Goal: Task Accomplishment & Management: Manage account settings

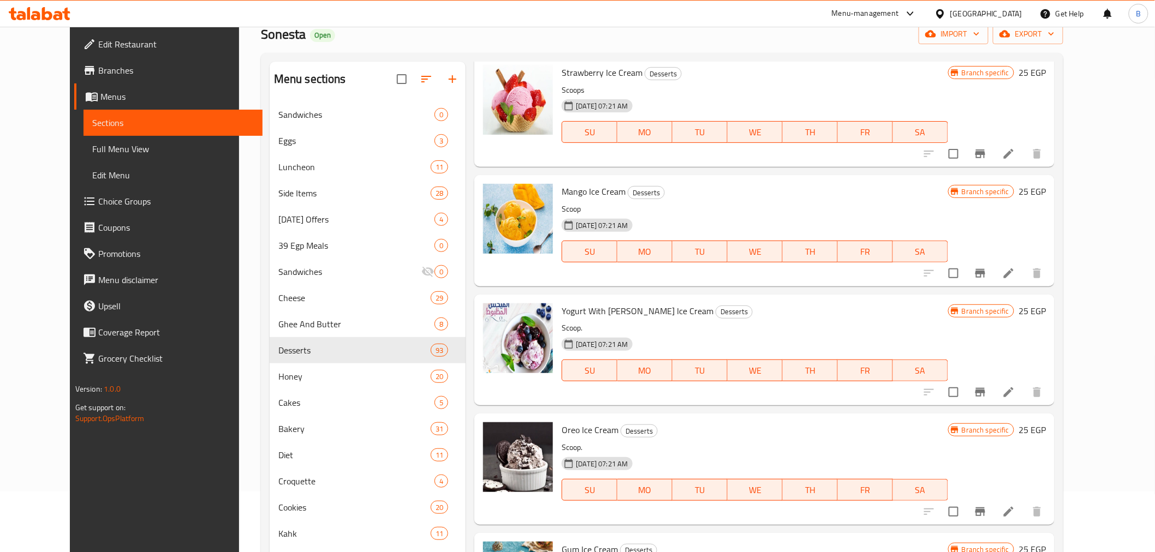
scroll to position [6392, 0]
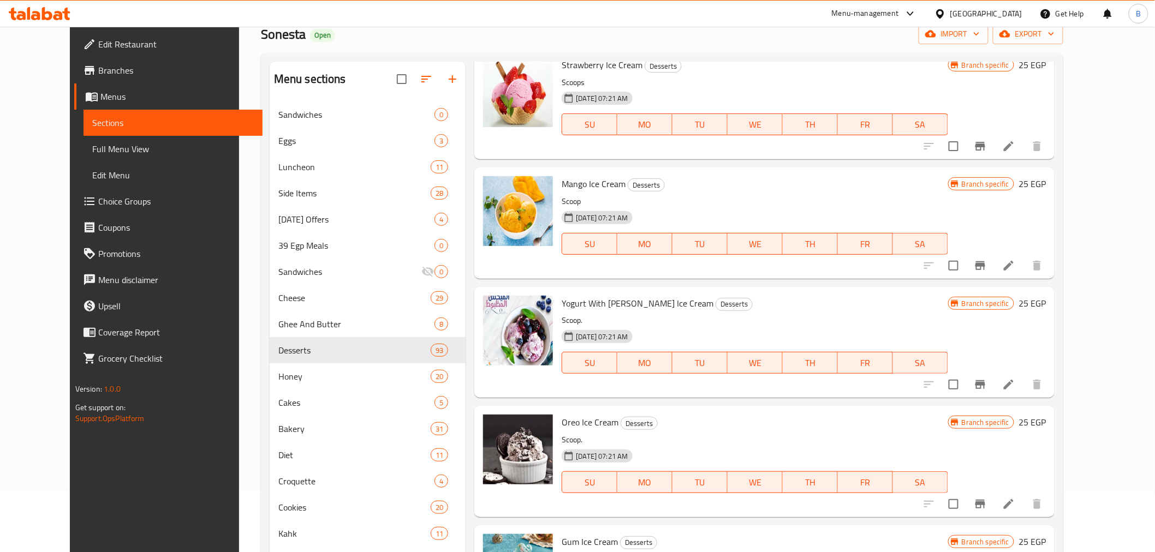
click at [570, 426] on span "Oreo Ice Cream" at bounding box center [590, 422] width 57 height 16
copy h6 "Oreo Ice Cream"
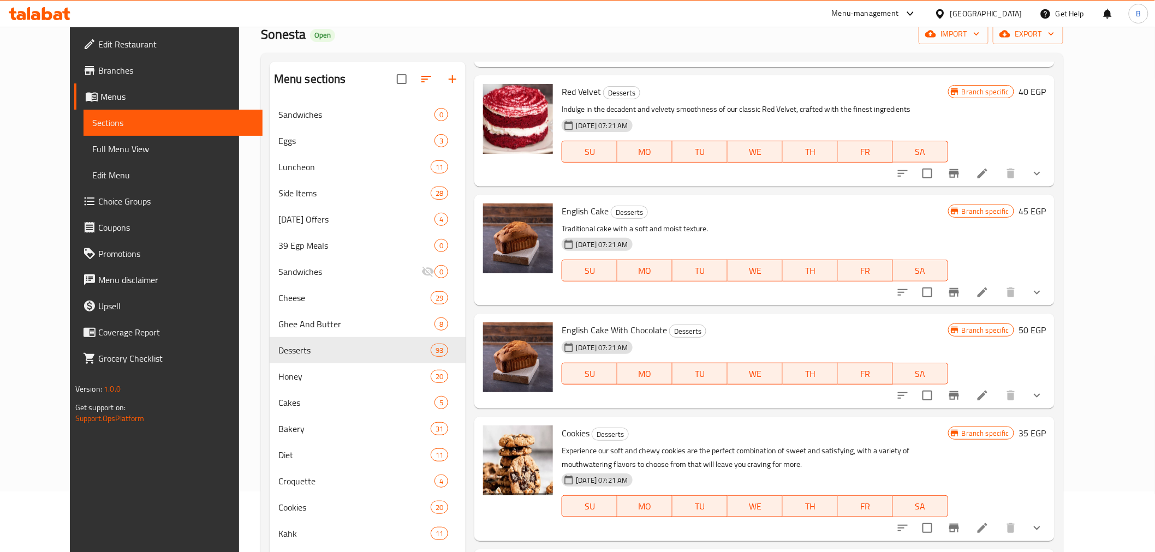
scroll to position [5664, 0]
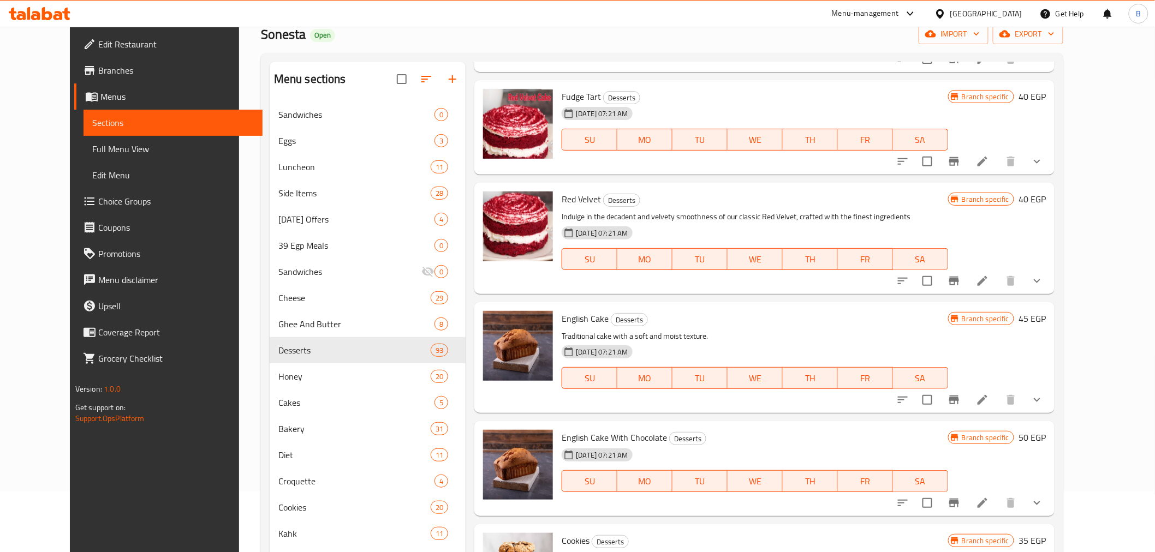
click at [646, 210] on p "Indulge in the decadent and velvety smoothness of our classic Red Velvet, craft…" at bounding box center [755, 217] width 386 height 14
drag, startPoint x: 1043, startPoint y: 408, endPoint x: 1057, endPoint y: 416, distance: 15.6
drag, startPoint x: 1057, startPoint y: 416, endPoint x: 1045, endPoint y: 419, distance: 11.9
click at [1045, 421] on div "English Cake With Chocolate Desserts 28-09-2025 07:21 AM SU MO TU WE TH FR SA B…" at bounding box center [764, 468] width 580 height 95
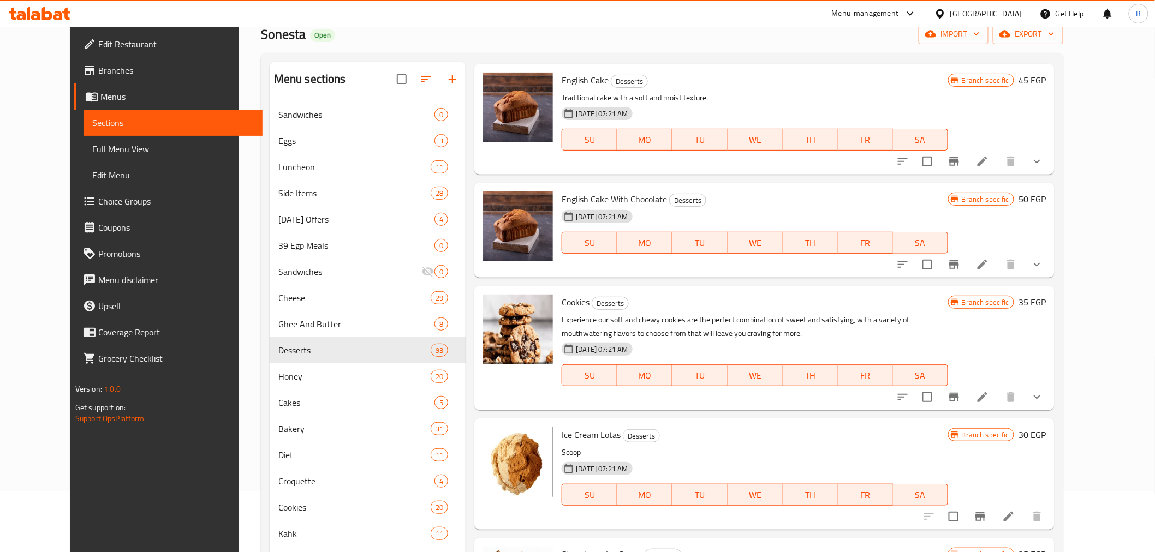
scroll to position [5907, 0]
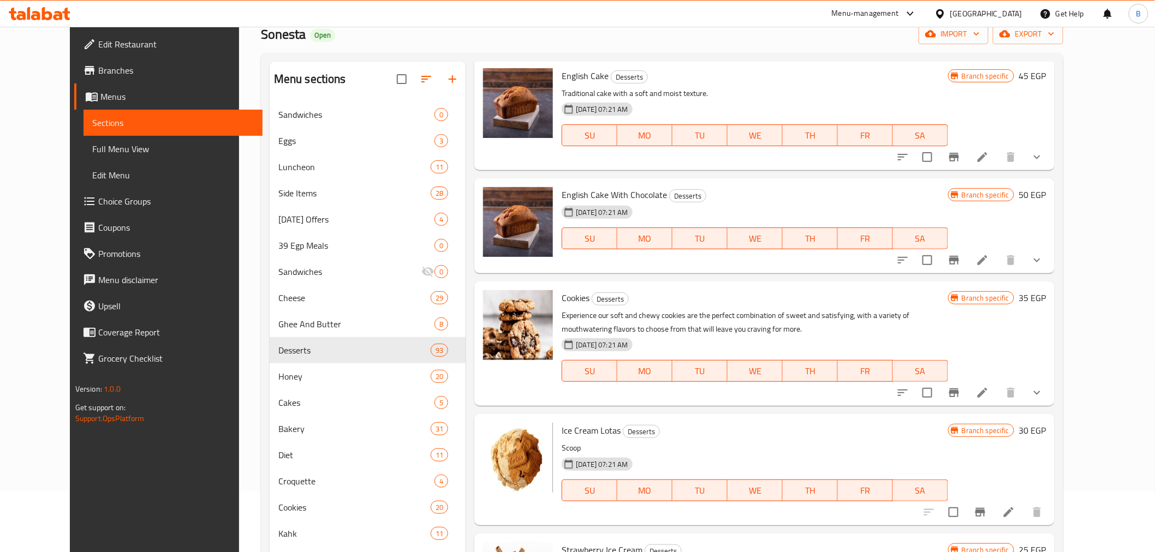
click at [760, 282] on div "Cookies Desserts Experience our soft and chewy cookies are the perfect combinat…" at bounding box center [764, 344] width 580 height 124
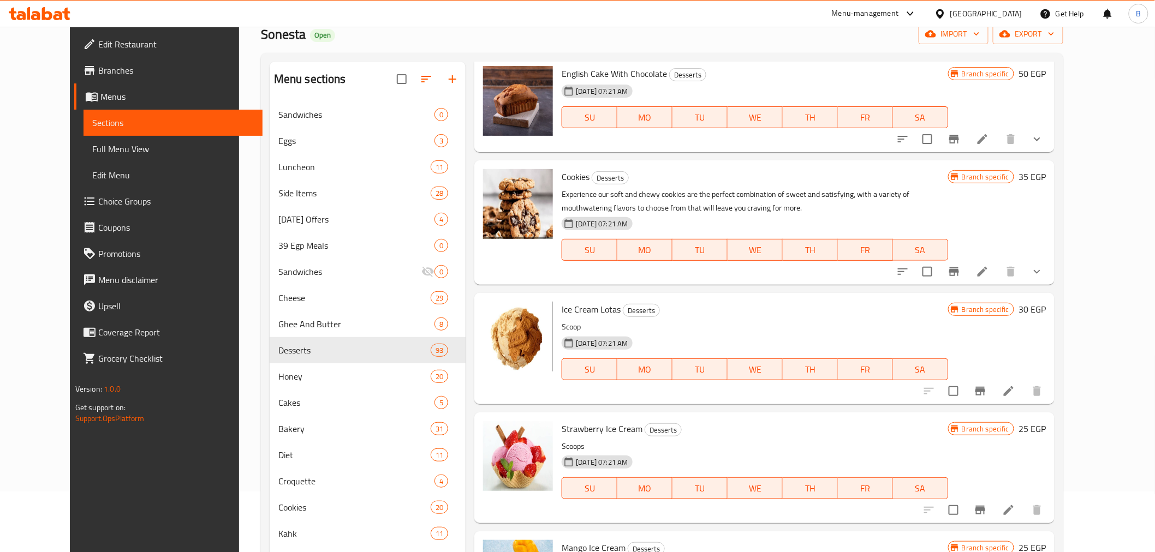
drag, startPoint x: 1034, startPoint y: 269, endPoint x: 1043, endPoint y: 268, distance: 8.7
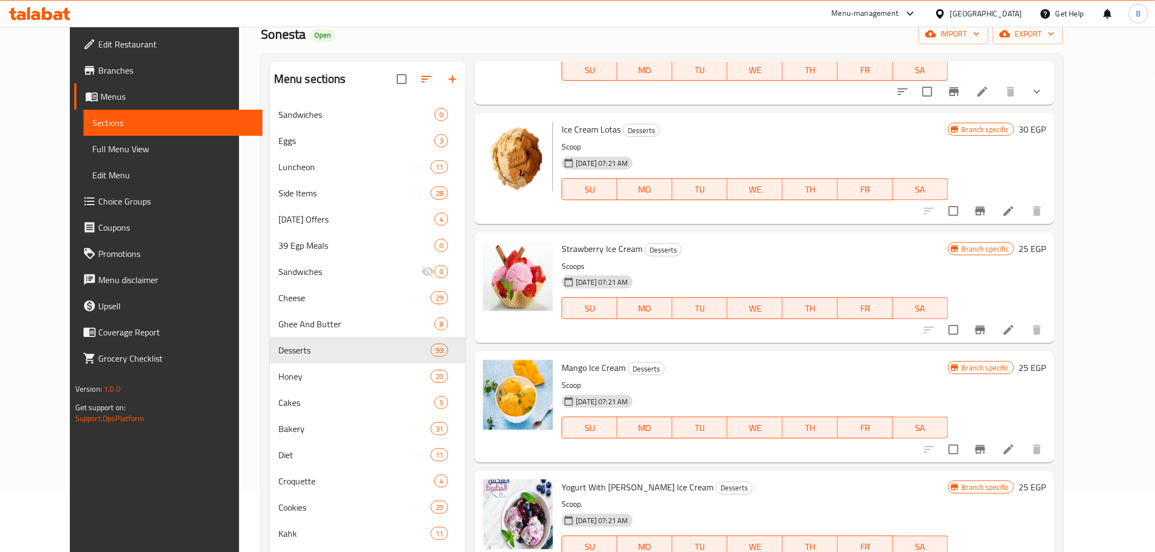
scroll to position [6210, 0]
drag, startPoint x: 1062, startPoint y: 211, endPoint x: 1068, endPoint y: 204, distance: 9.7
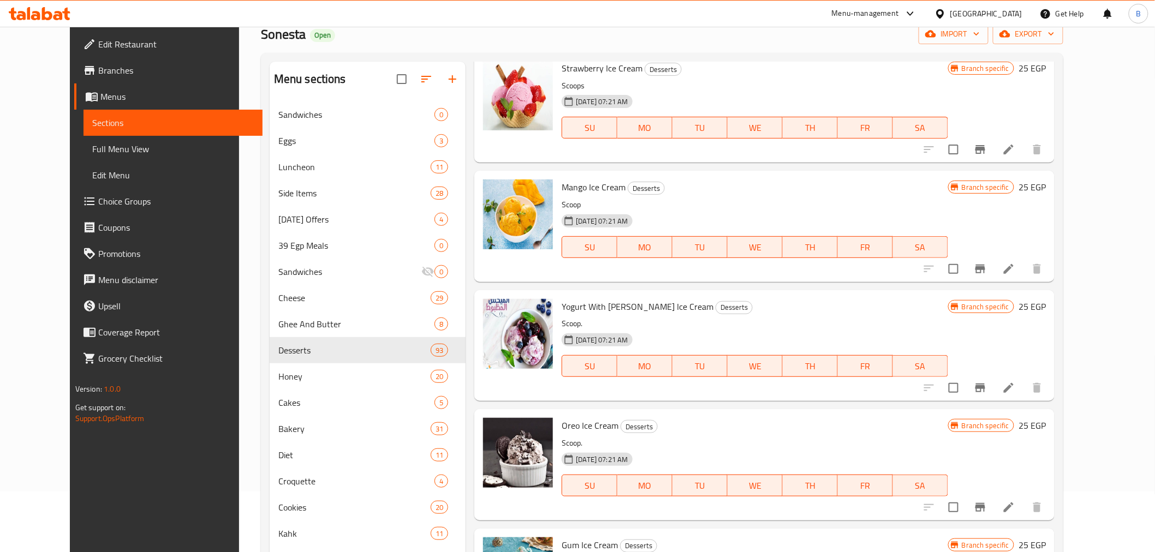
scroll to position [6392, 0]
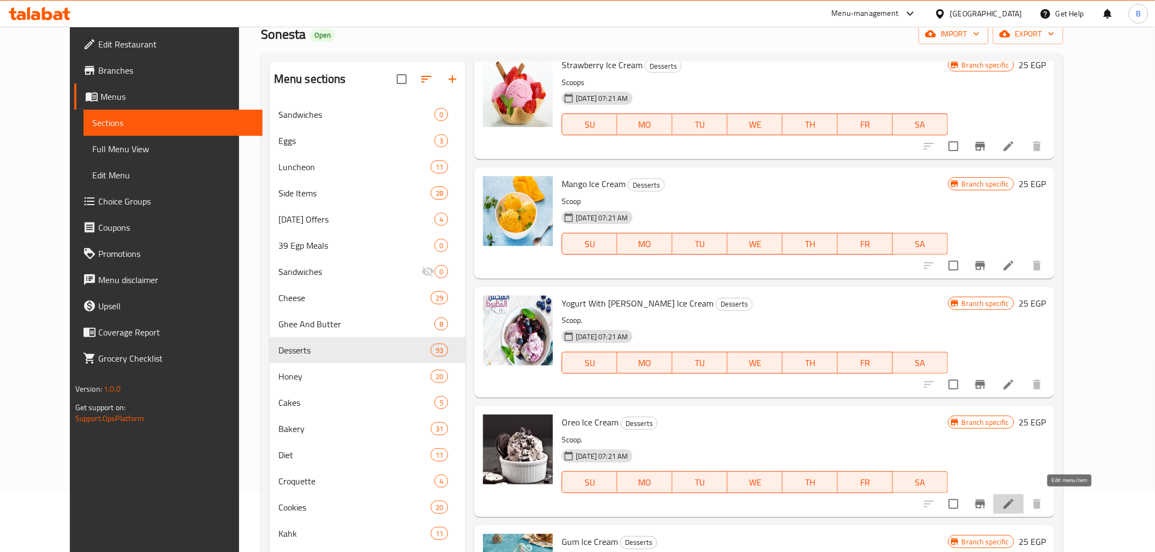
drag, startPoint x: 1064, startPoint y: 492, endPoint x: 1064, endPoint y: 499, distance: 7.6
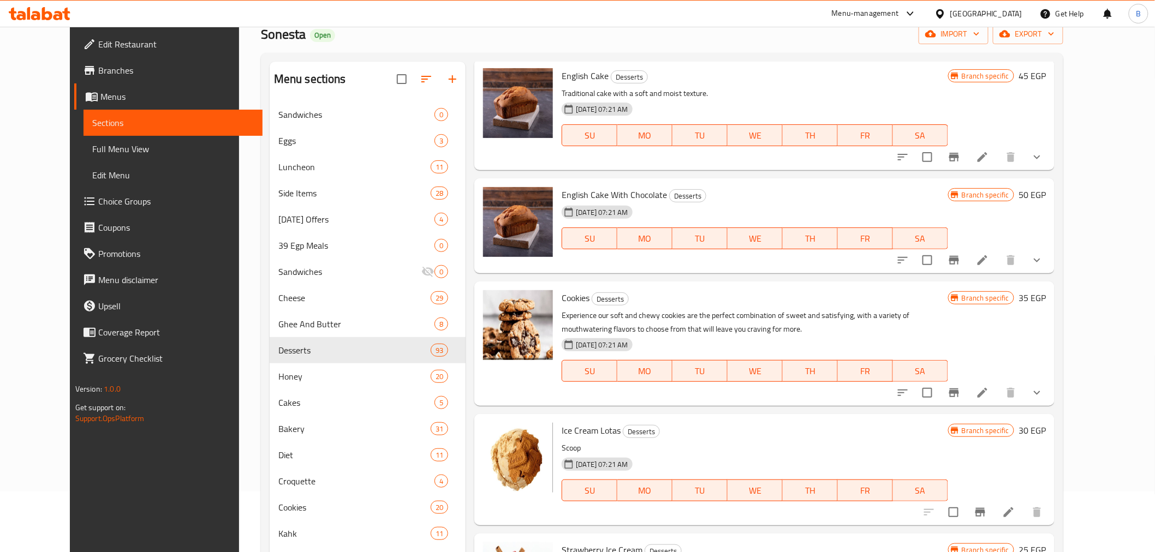
scroll to position [5967, 0]
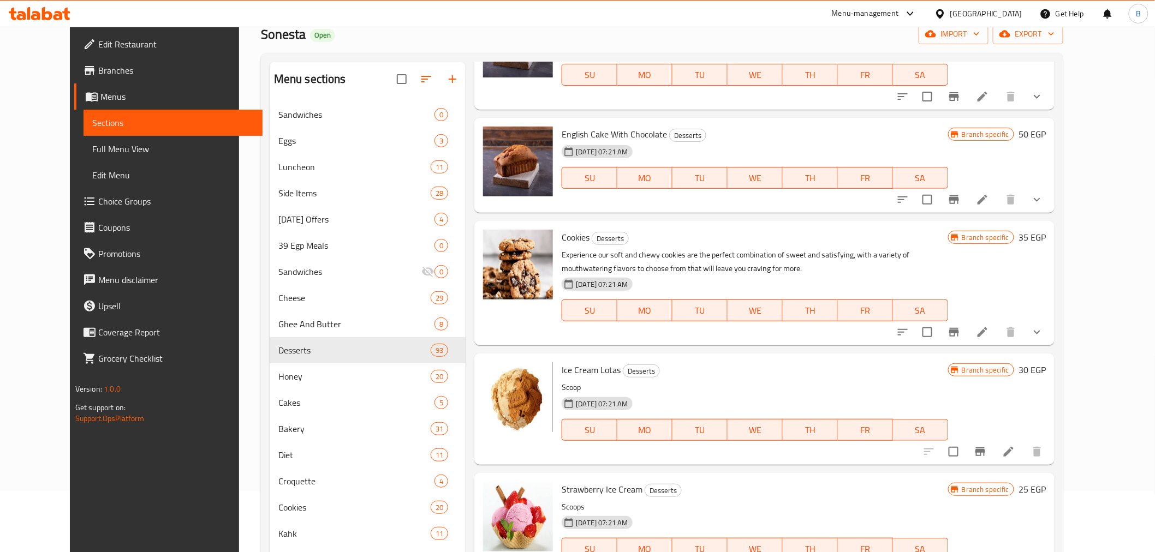
drag, startPoint x: 1038, startPoint y: 336, endPoint x: 1039, endPoint y: 329, distance: 7.2
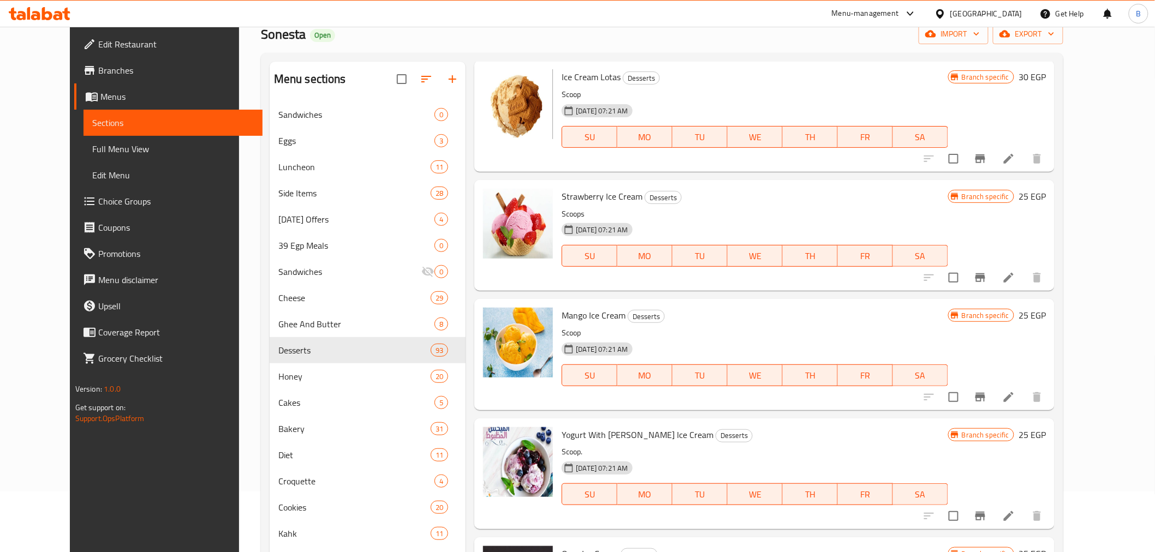
scroll to position [6270, 0]
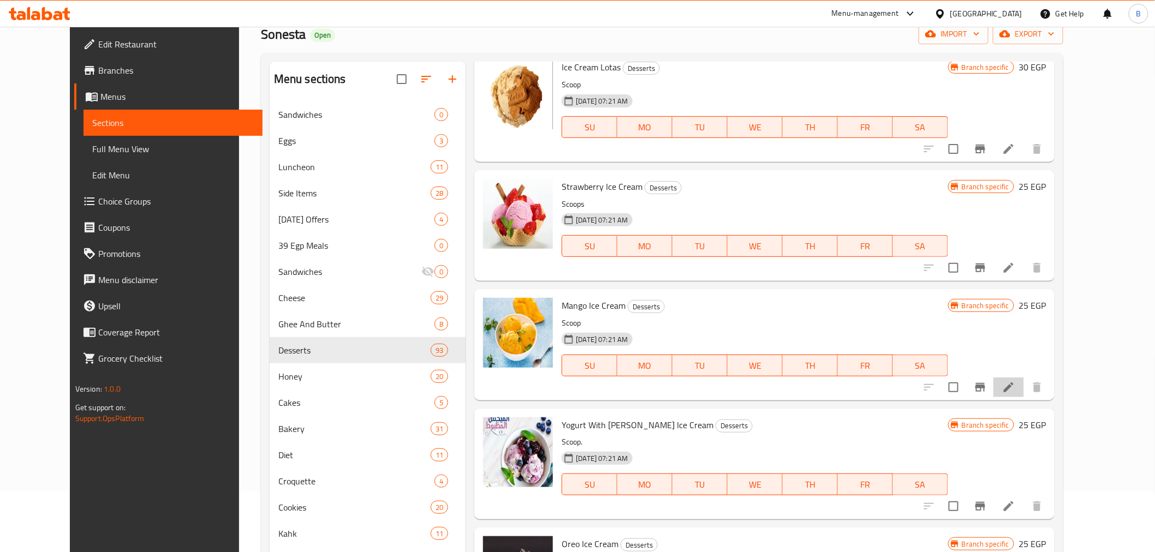
drag, startPoint x: 1076, startPoint y: 386, endPoint x: 1070, endPoint y: 391, distance: 7.8
drag, startPoint x: 1070, startPoint y: 391, endPoint x: 1068, endPoint y: 385, distance: 6.6
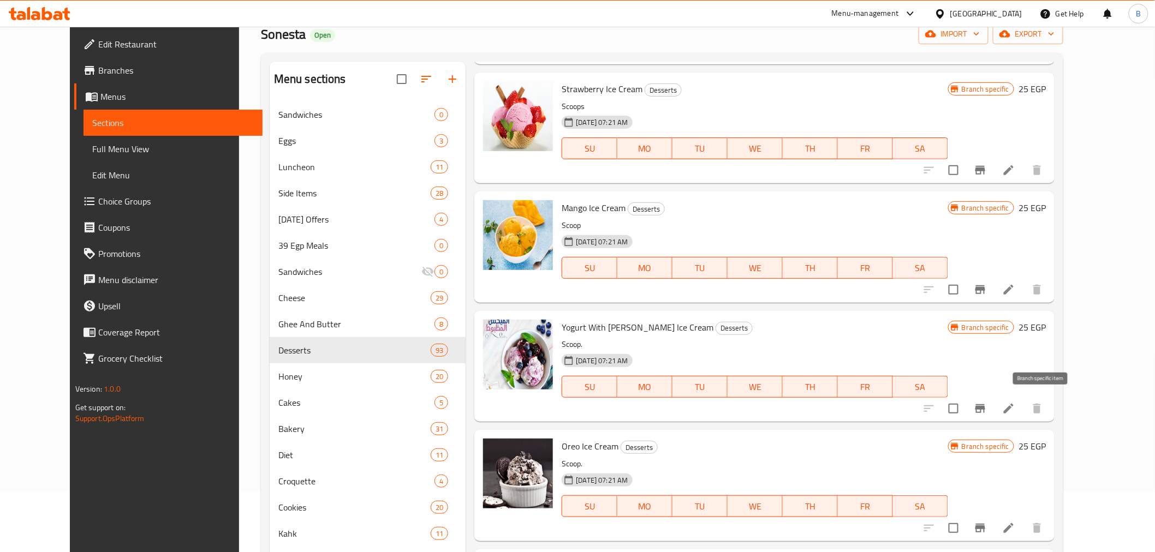
scroll to position [6392, 0]
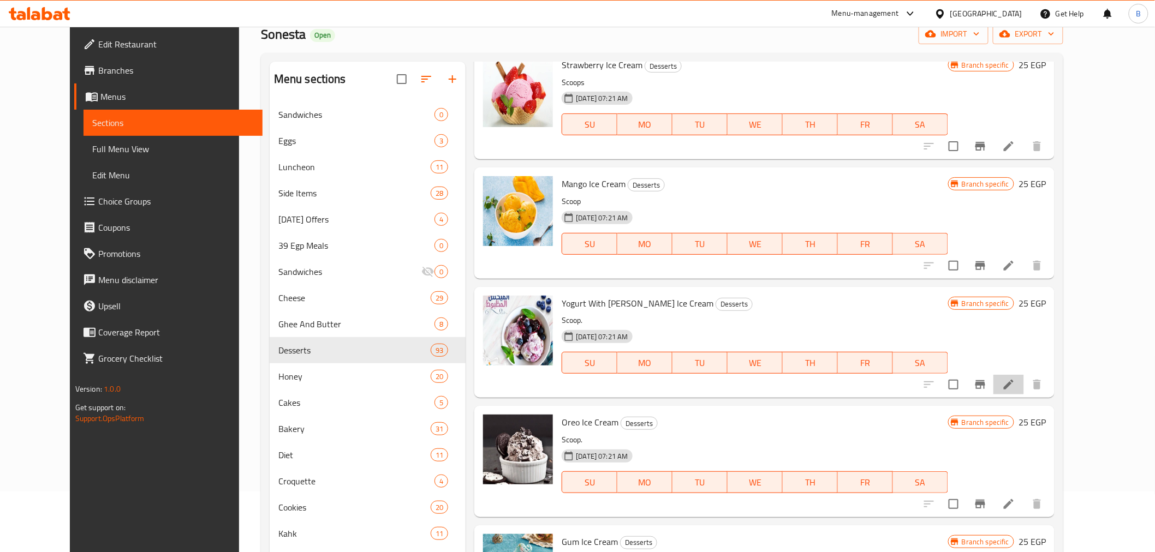
drag, startPoint x: 1062, startPoint y: 384, endPoint x: 1071, endPoint y: 373, distance: 13.6
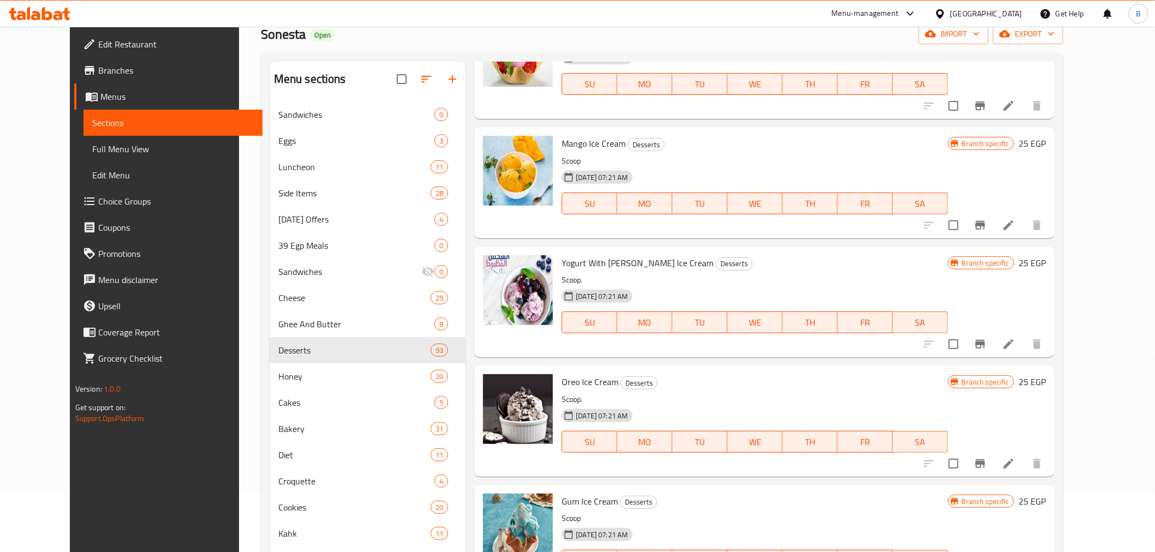
scroll to position [6453, 0]
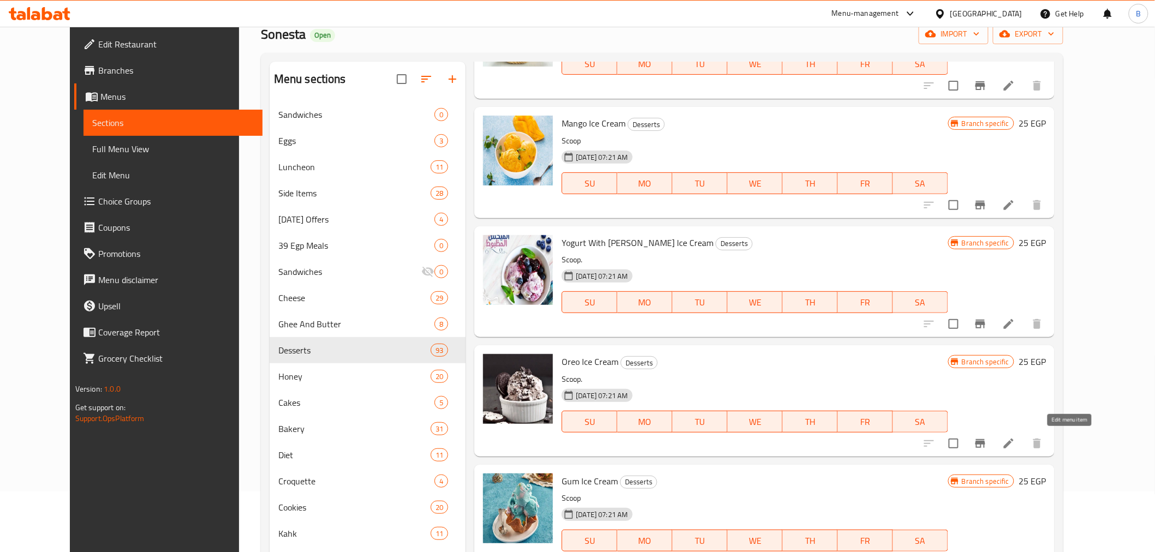
drag, startPoint x: 1068, startPoint y: 439, endPoint x: 1000, endPoint y: 307, distance: 148.7
click at [944, 307] on span "SA" at bounding box center [920, 303] width 46 height 16
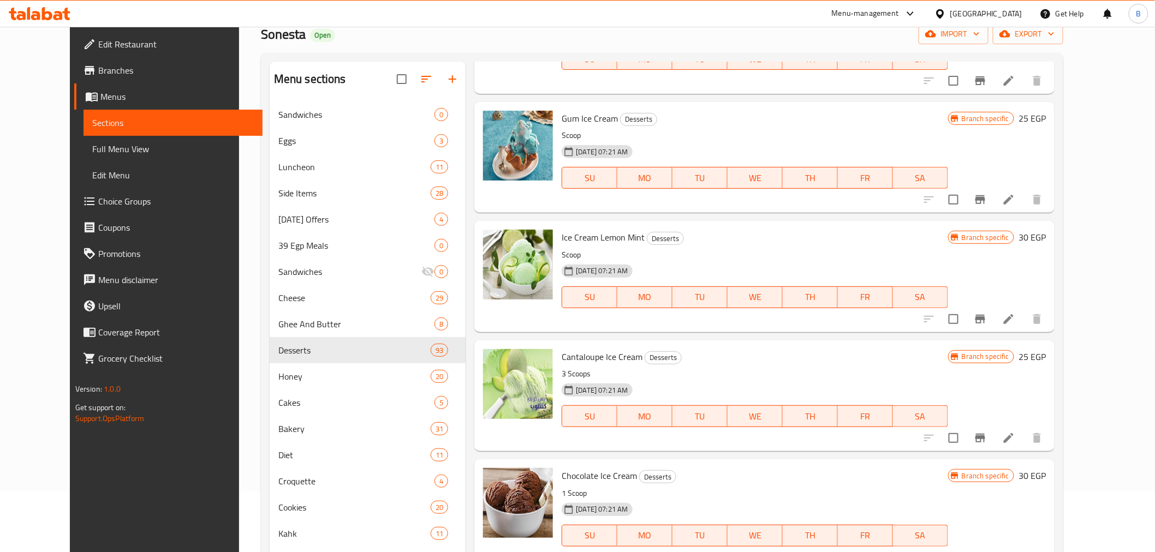
scroll to position [6816, 0]
click at [701, 128] on p "Scoop" at bounding box center [755, 135] width 386 height 14
click at [562, 112] on span "Gum Ice Cream" at bounding box center [590, 118] width 56 height 16
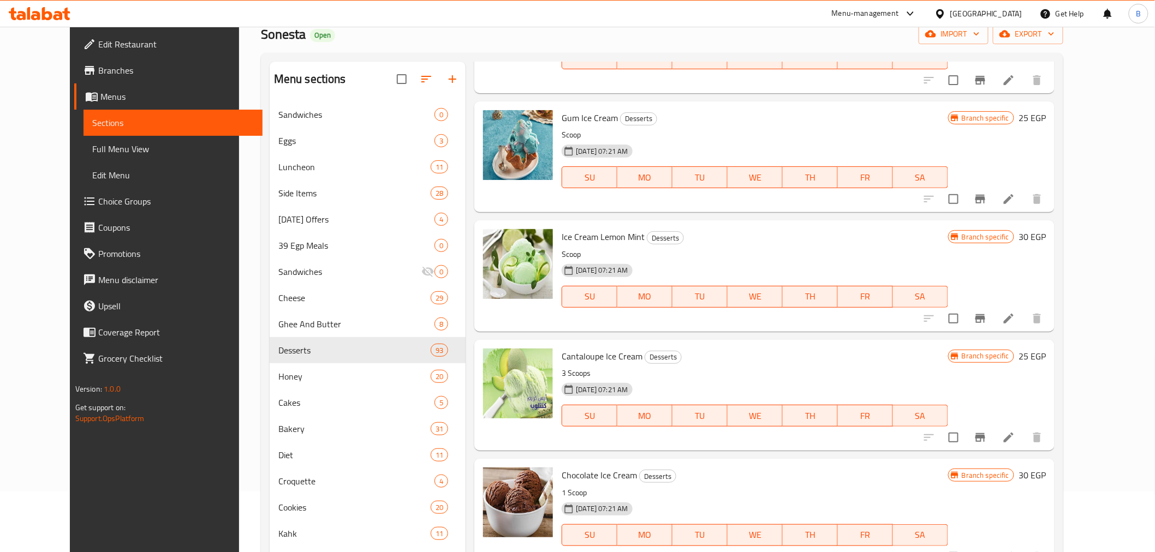
click at [592, 225] on div "Ice Cream Lemon Mint Desserts Scoop 28-09-2025 07:21 AM SU MO TU WE TH FR SA" at bounding box center [754, 276] width 395 height 102
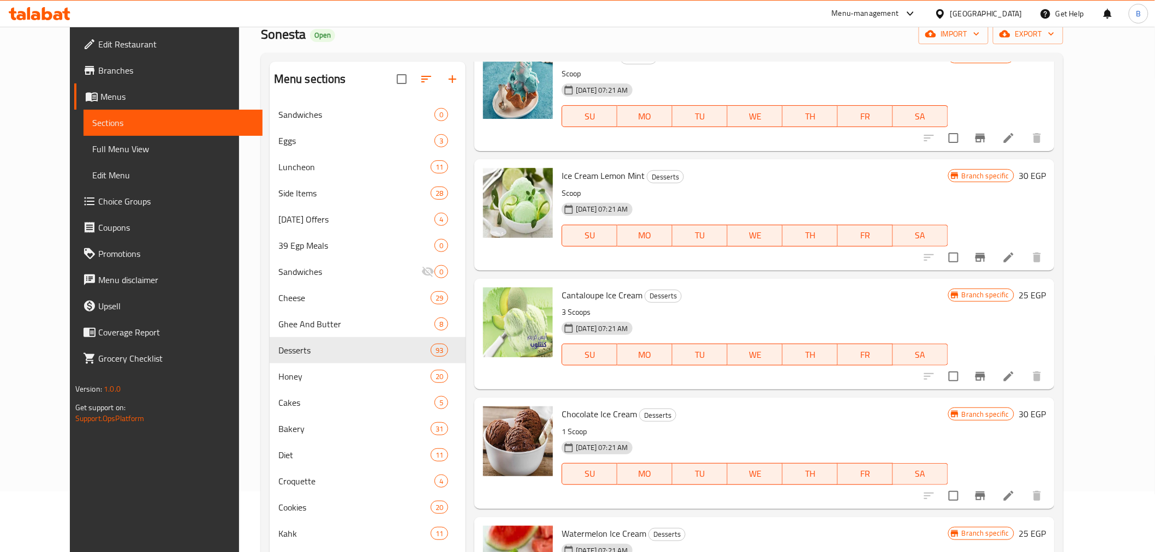
click at [600, 287] on span "Cantaloupe Ice Cream" at bounding box center [602, 295] width 81 height 16
click at [597, 290] on span "Cantaloupe Ice Cream" at bounding box center [602, 295] width 81 height 16
click at [595, 288] on span "Cantaloupe Ice Cream" at bounding box center [602, 295] width 81 height 16
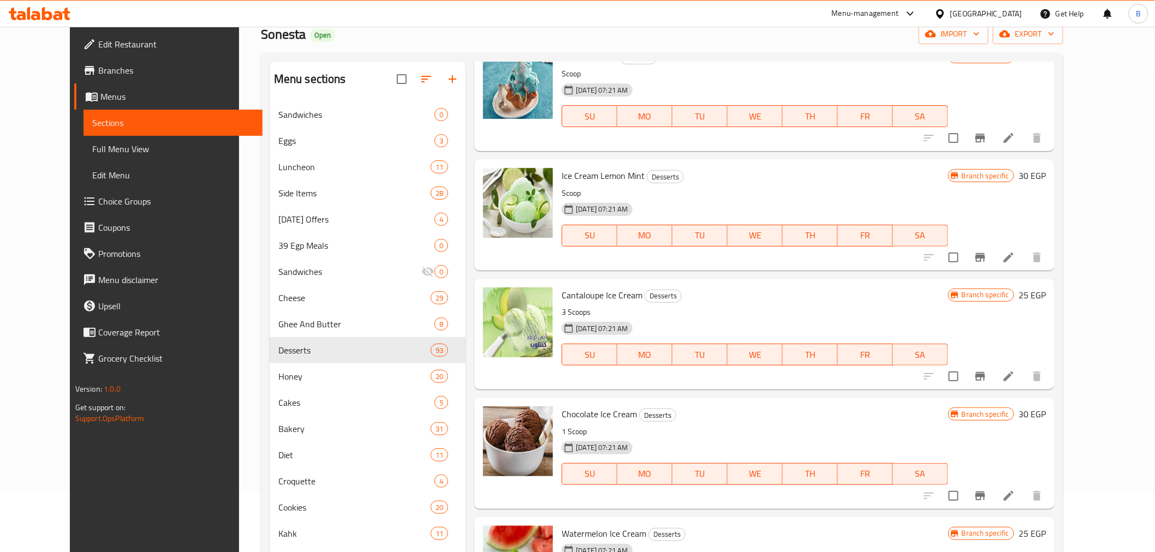
click at [597, 413] on span "Chocolate Ice Cream" at bounding box center [599, 414] width 75 height 16
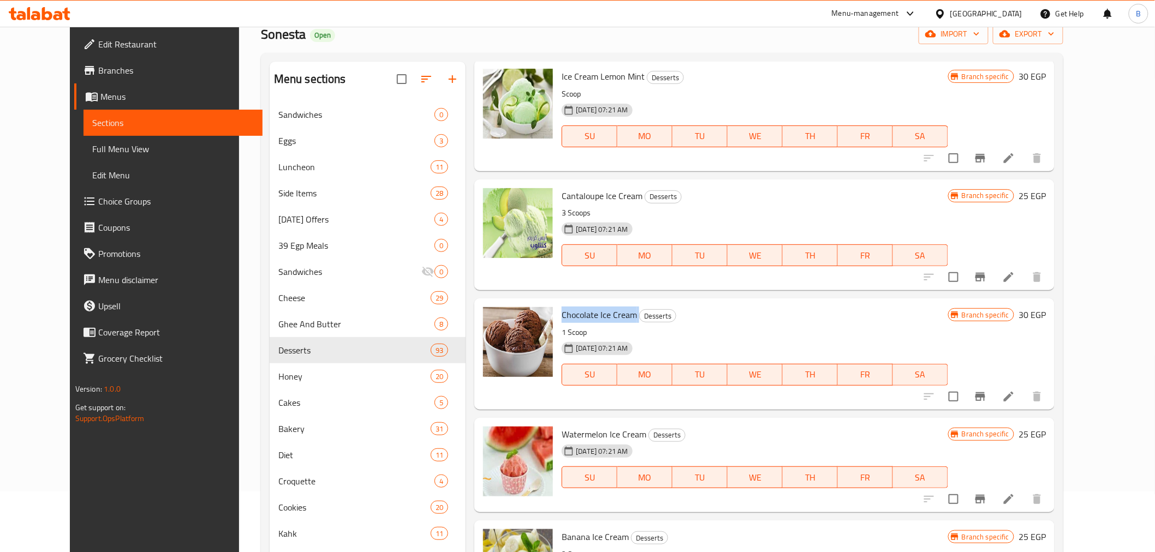
scroll to position [6998, 0]
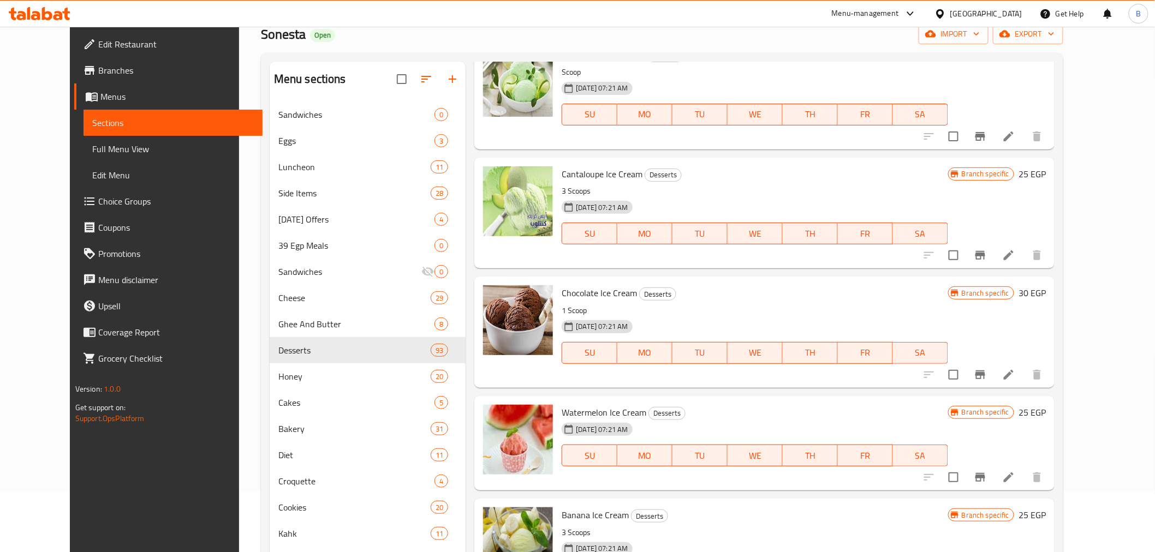
click at [601, 406] on span "Watermelon Ice Cream" at bounding box center [604, 412] width 85 height 16
click at [602, 406] on span "Watermelon Ice Cream" at bounding box center [604, 412] width 85 height 16
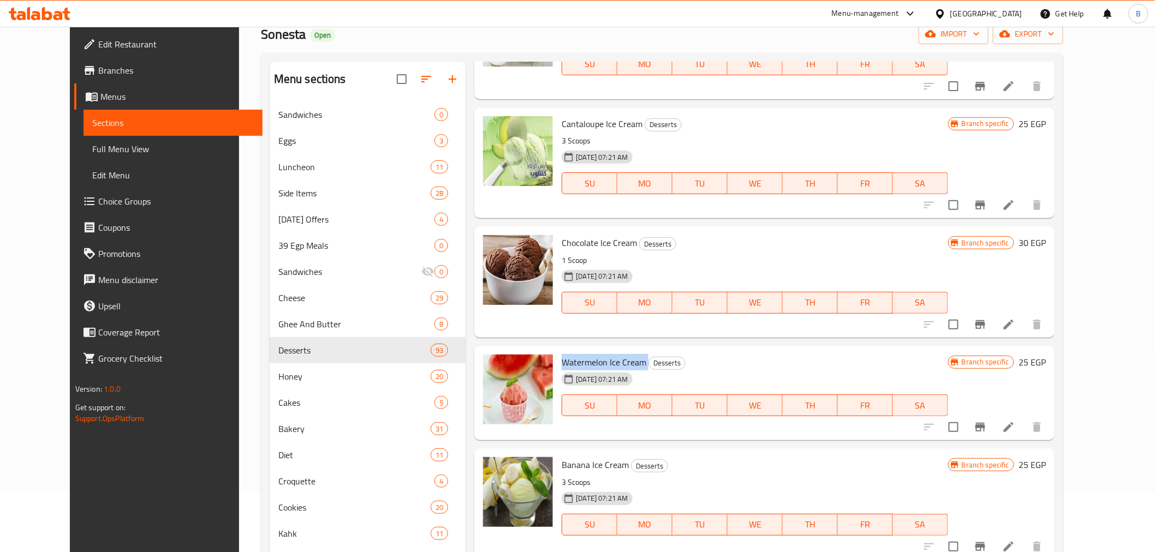
scroll to position [7059, 0]
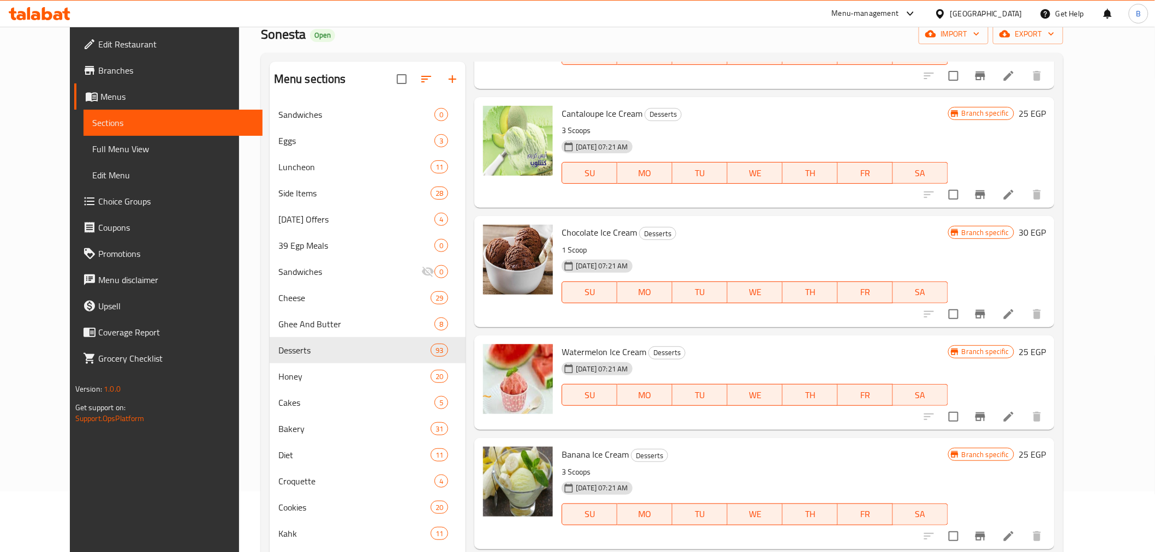
click at [582, 454] on span "Banana Ice Cream" at bounding box center [595, 454] width 67 height 16
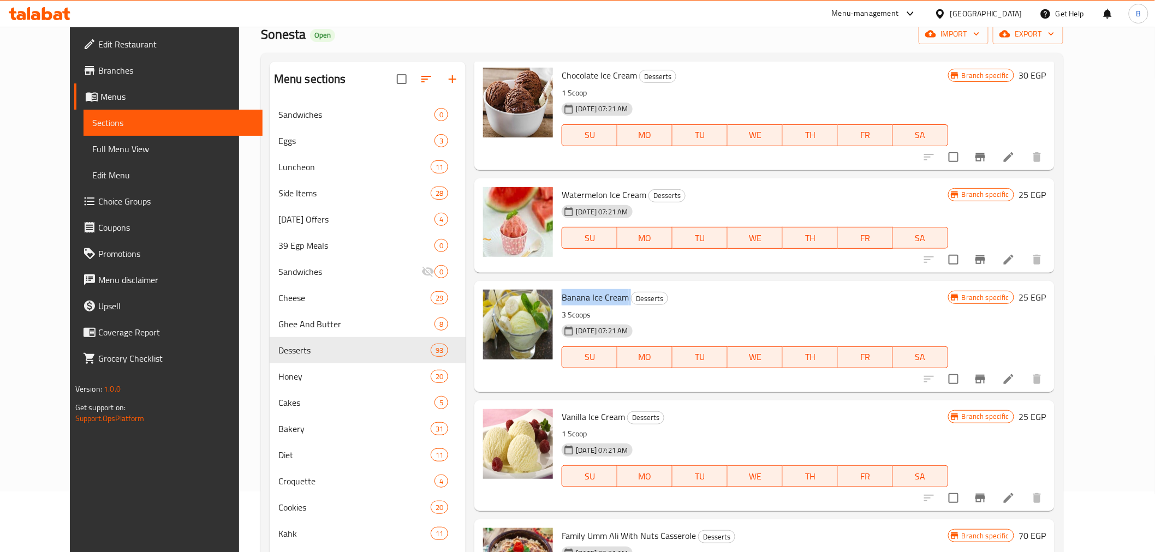
scroll to position [7301, 0]
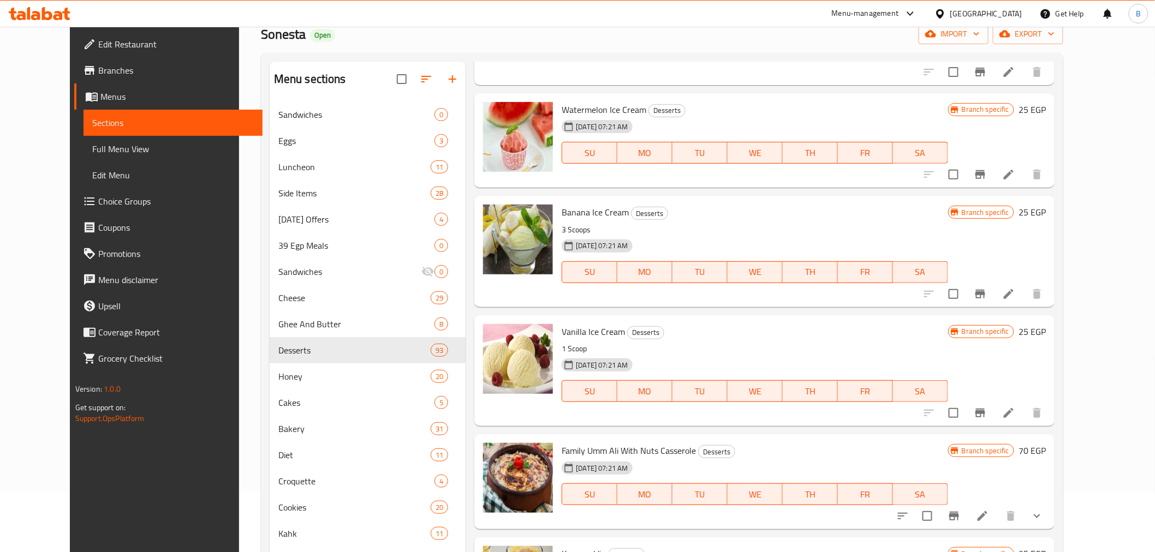
click at [572, 337] on div "Vanilla Ice Cream Desserts 1 Scoop 28-09-2025 07:21 AM SU MO TU WE TH FR SA" at bounding box center [754, 371] width 395 height 102
click at [572, 330] on span "Vanilla Ice Cream" at bounding box center [593, 332] width 63 height 16
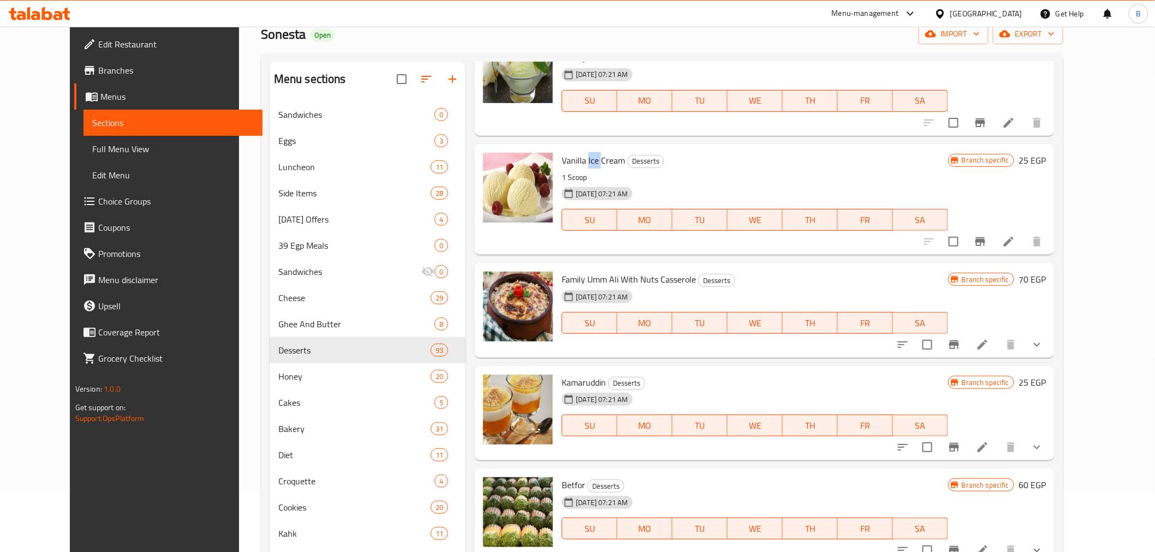
scroll to position [7544, 0]
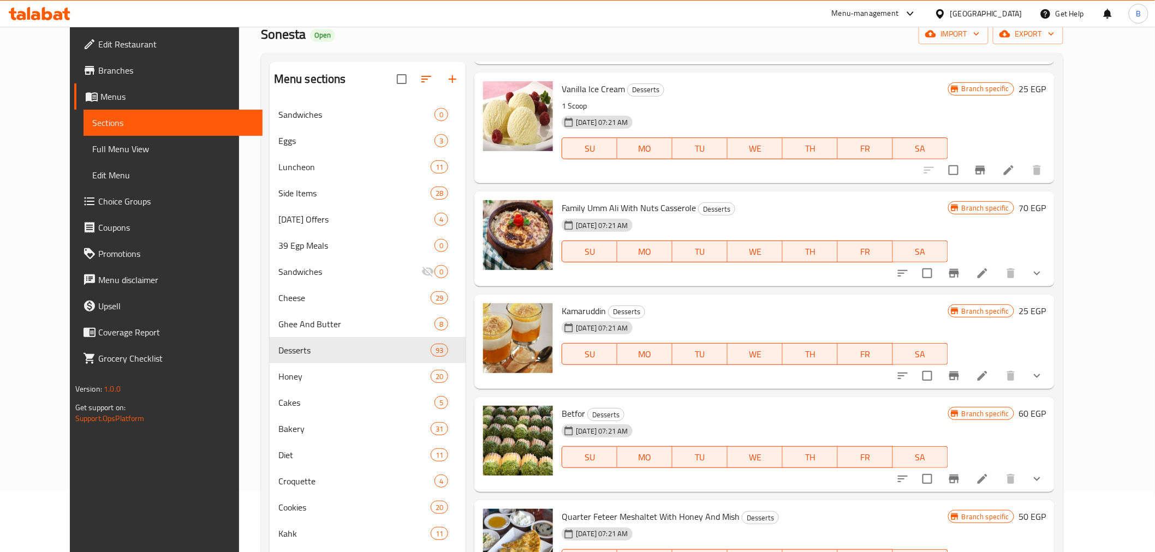
click at [562, 406] on span "Betfor" at bounding box center [573, 414] width 23 height 16
copy h6 "Betfor"
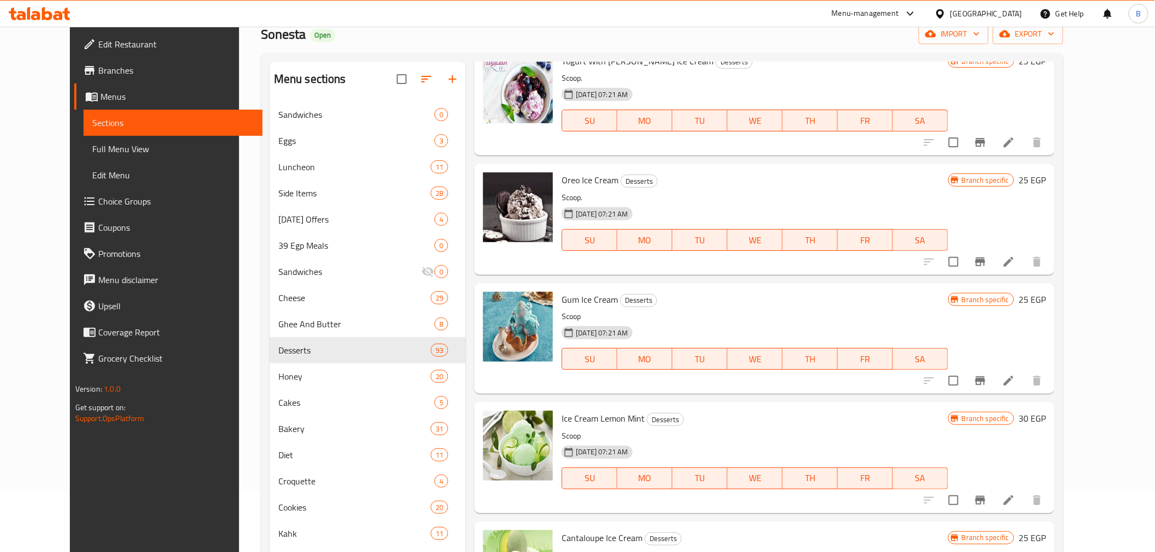
scroll to position [6513, 0]
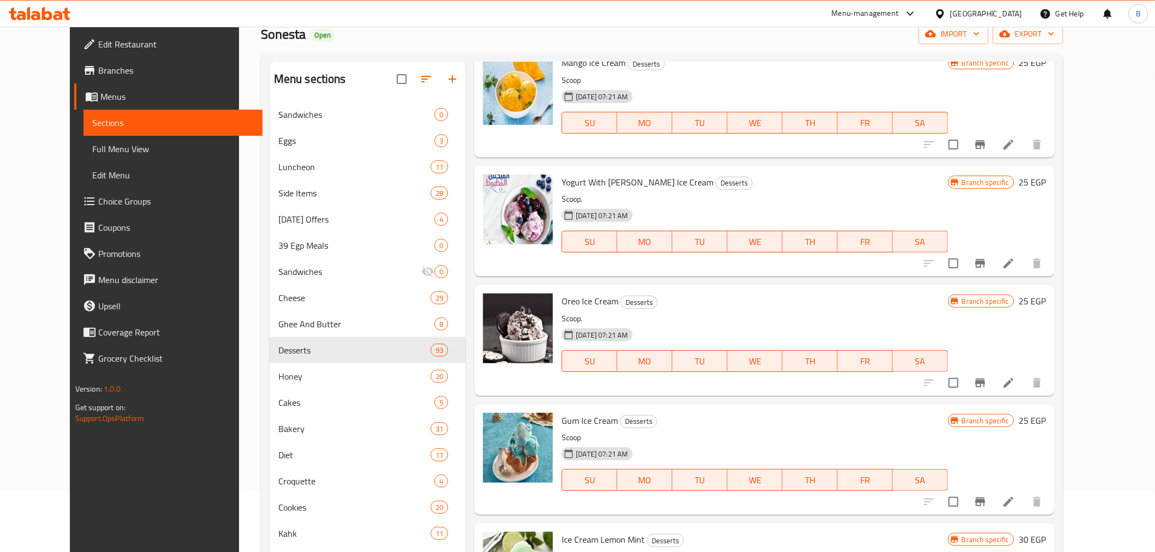
click at [648, 181] on h6 "Yogurt With Berry Ice Cream Desserts" at bounding box center [755, 182] width 386 height 15
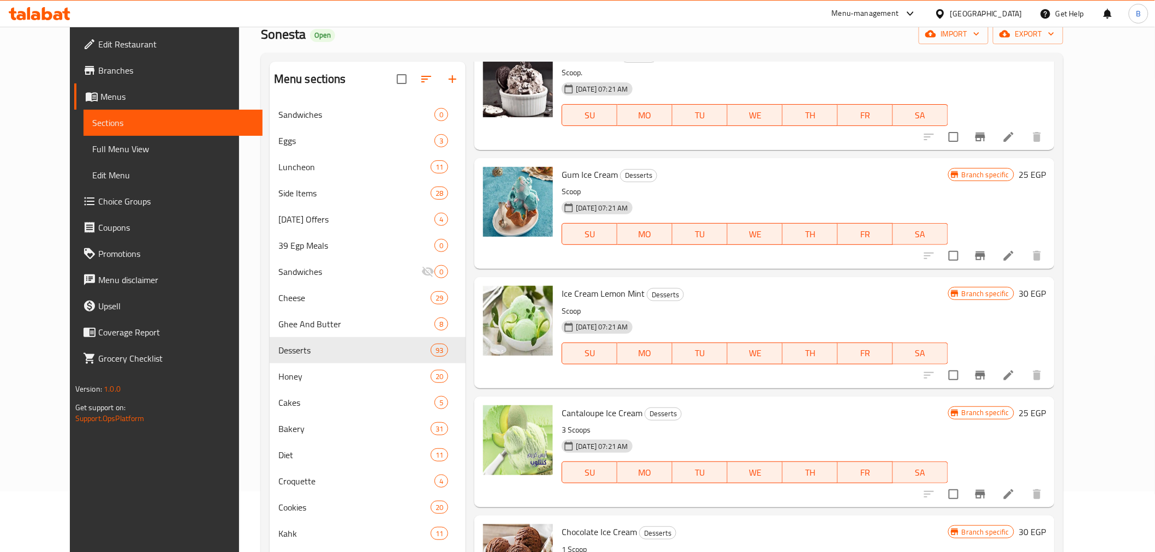
scroll to position [6816, 0]
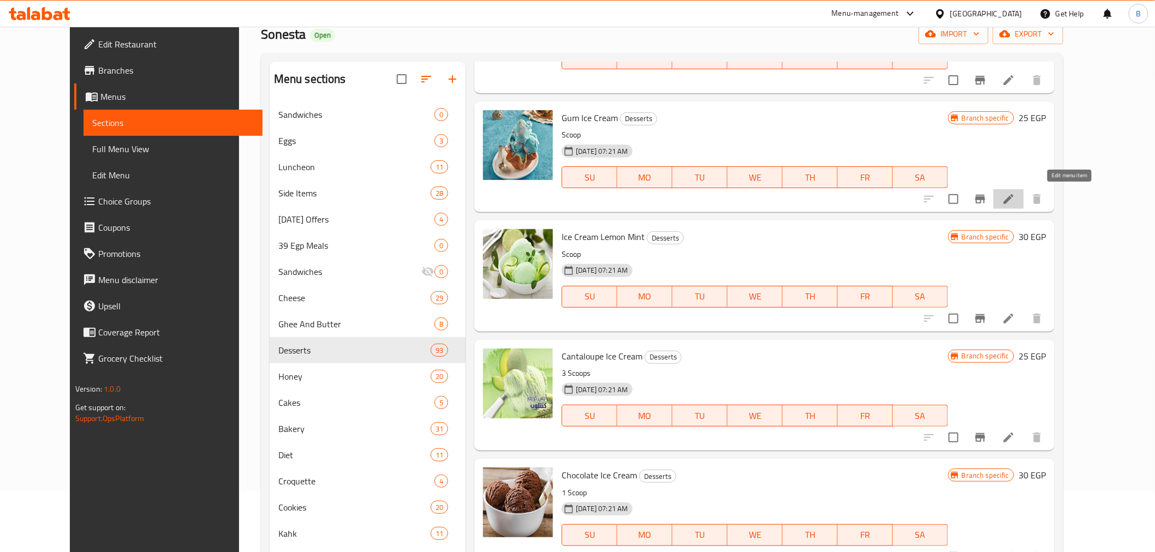
drag, startPoint x: 1068, startPoint y: 204, endPoint x: 1071, endPoint y: 193, distance: 11.9
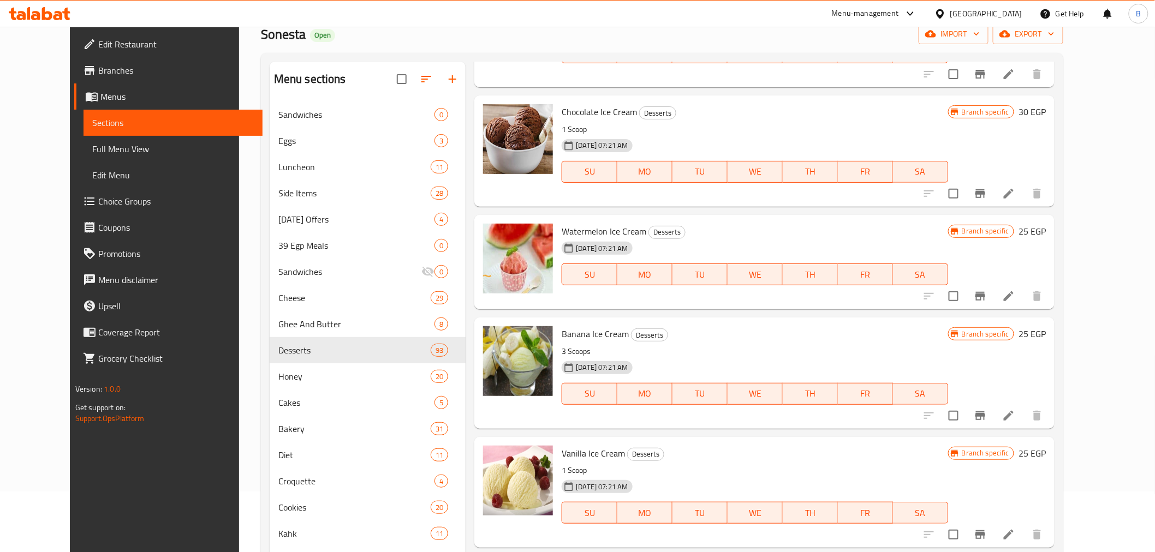
scroll to position [7180, 0]
drag, startPoint x: 1062, startPoint y: 296, endPoint x: 1067, endPoint y: 287, distance: 10.5
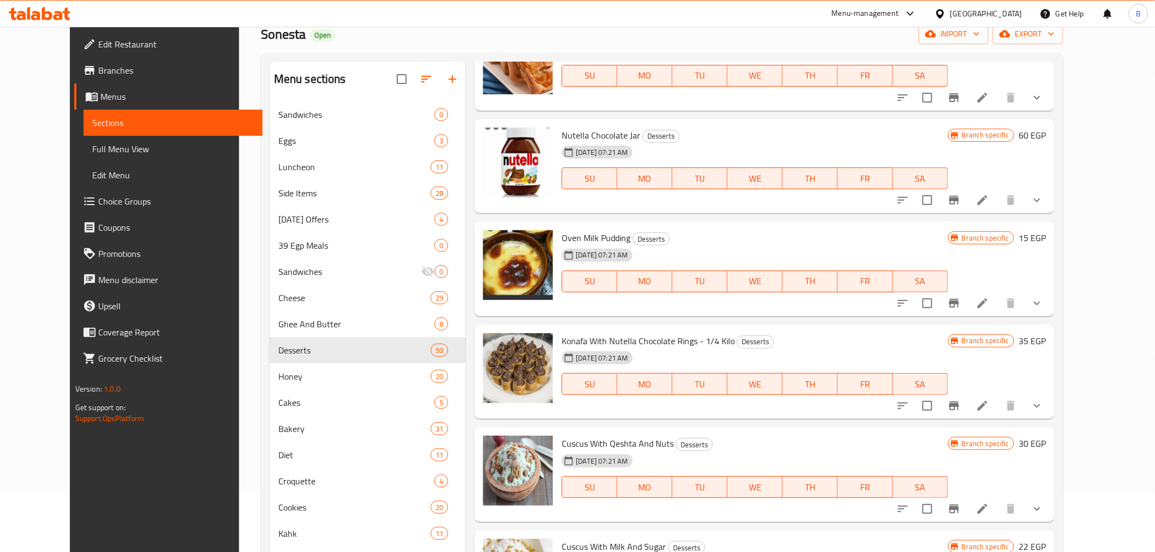
scroll to position [8575, 0]
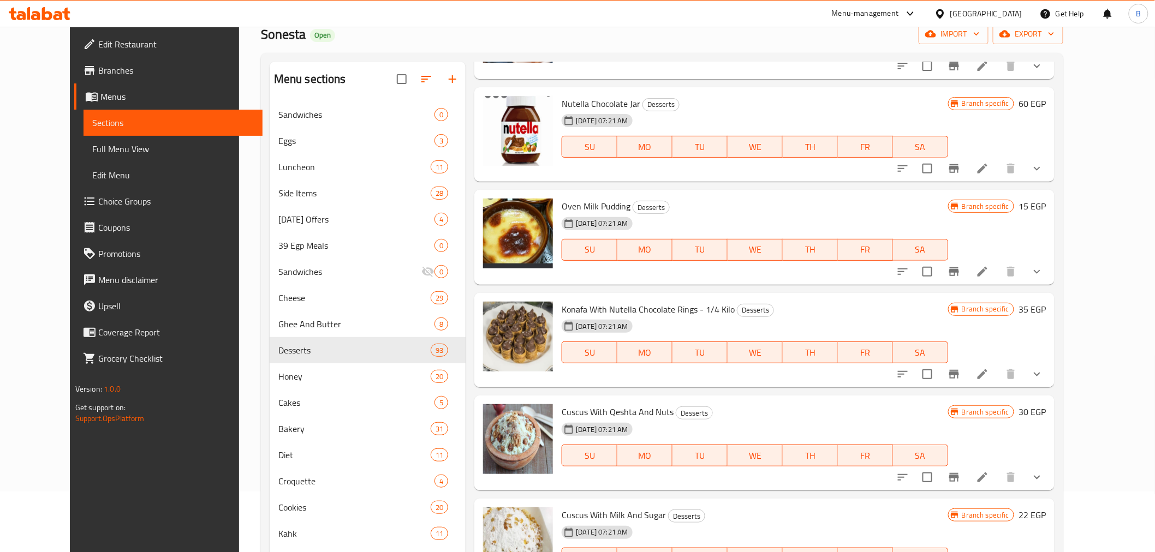
click at [611, 413] on span "Cuscus With Qeshta And Nuts" at bounding box center [618, 412] width 112 height 16
copy h6 "Cuscus With Qeshta And Nuts"
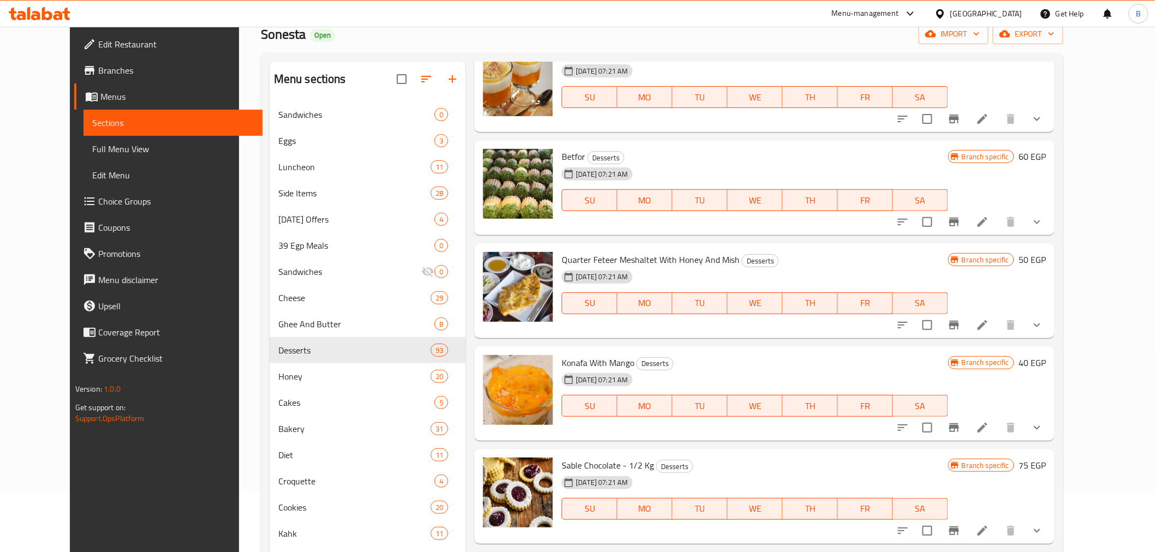
scroll to position [7726, 0]
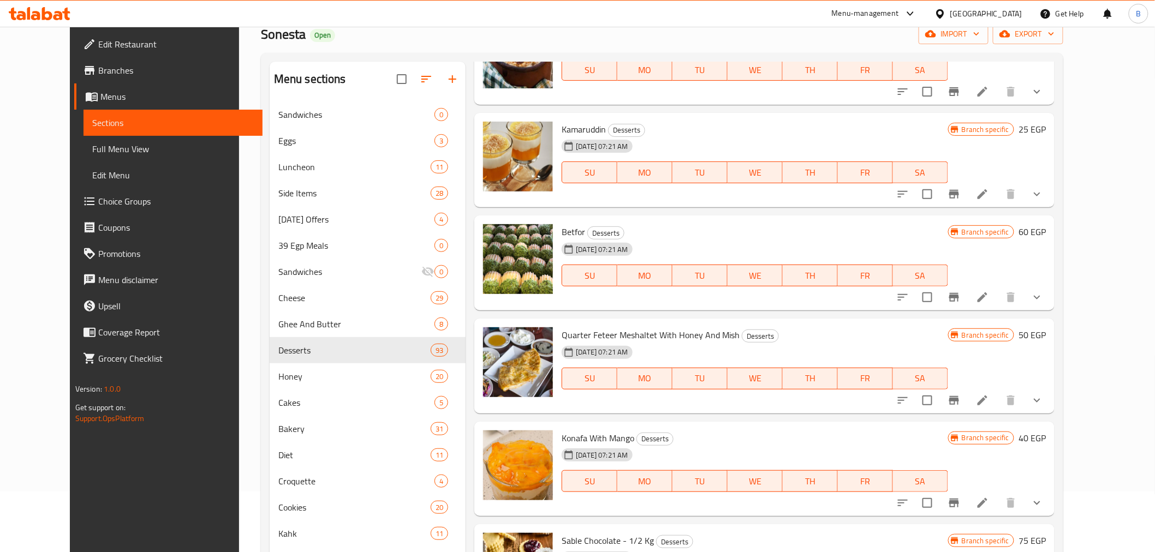
click at [581, 336] on span "Quarter Feteer Meshaltet With Honey And Mish" at bounding box center [651, 335] width 178 height 16
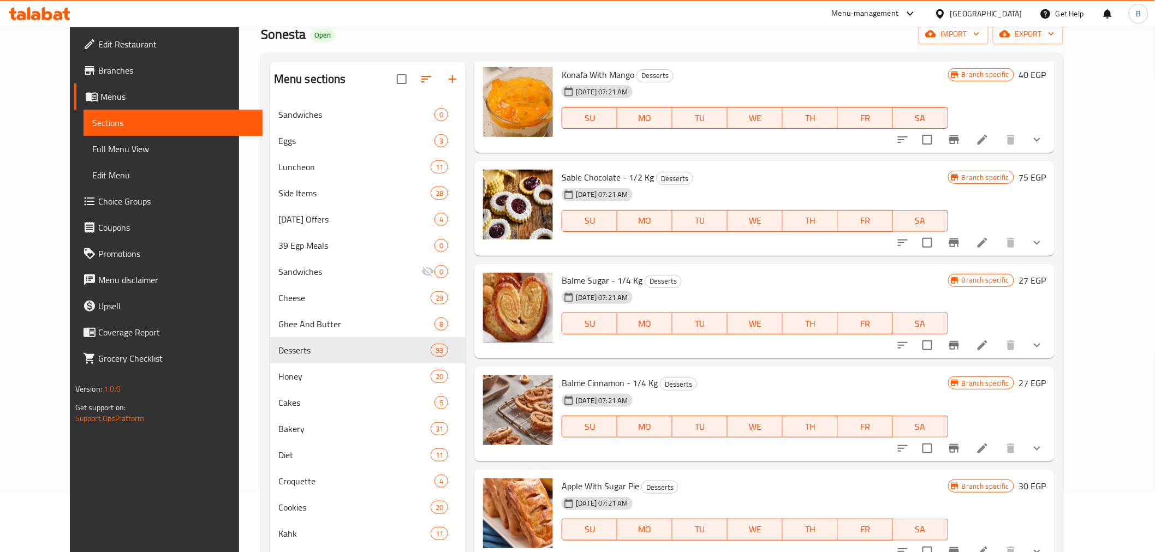
scroll to position [8090, 0]
drag, startPoint x: 1042, startPoint y: 144, endPoint x: 1042, endPoint y: 136, distance: 7.6
drag, startPoint x: 1042, startPoint y: 136, endPoint x: 1029, endPoint y: 142, distance: 14.2
click at [998, 142] on li at bounding box center [982, 139] width 31 height 20
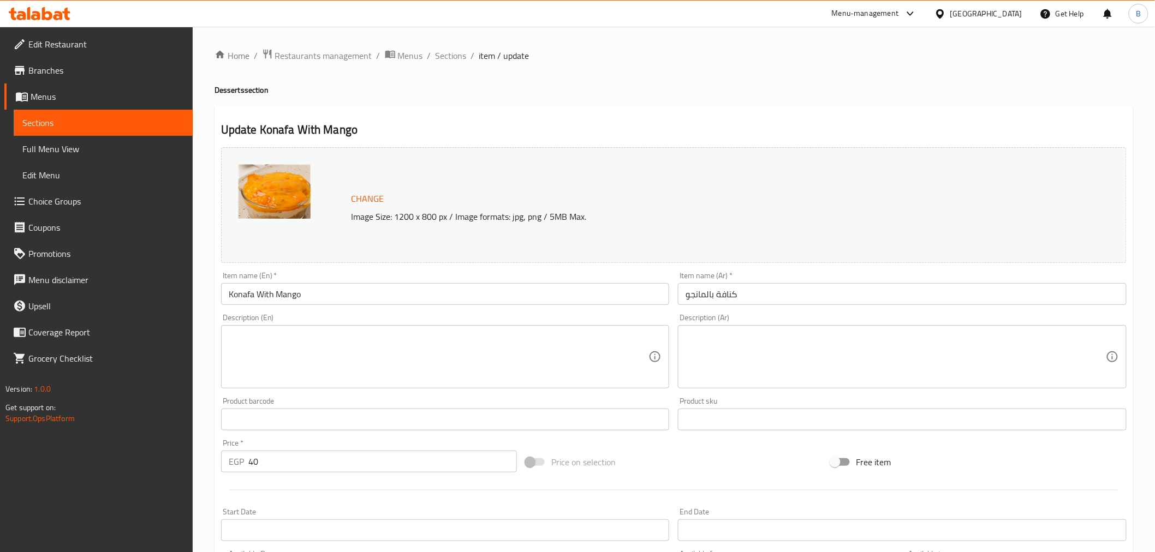
drag, startPoint x: 443, startPoint y: 56, endPoint x: 855, endPoint y: 1, distance: 415.2
click at [443, 56] on span "Sections" at bounding box center [451, 55] width 31 height 13
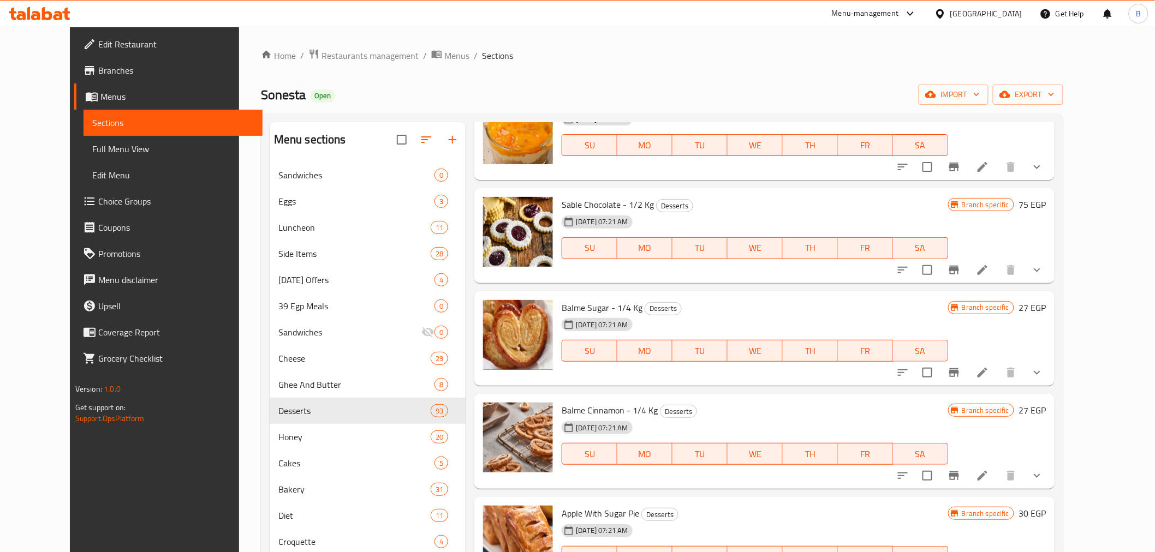
scroll to position [8126, 0]
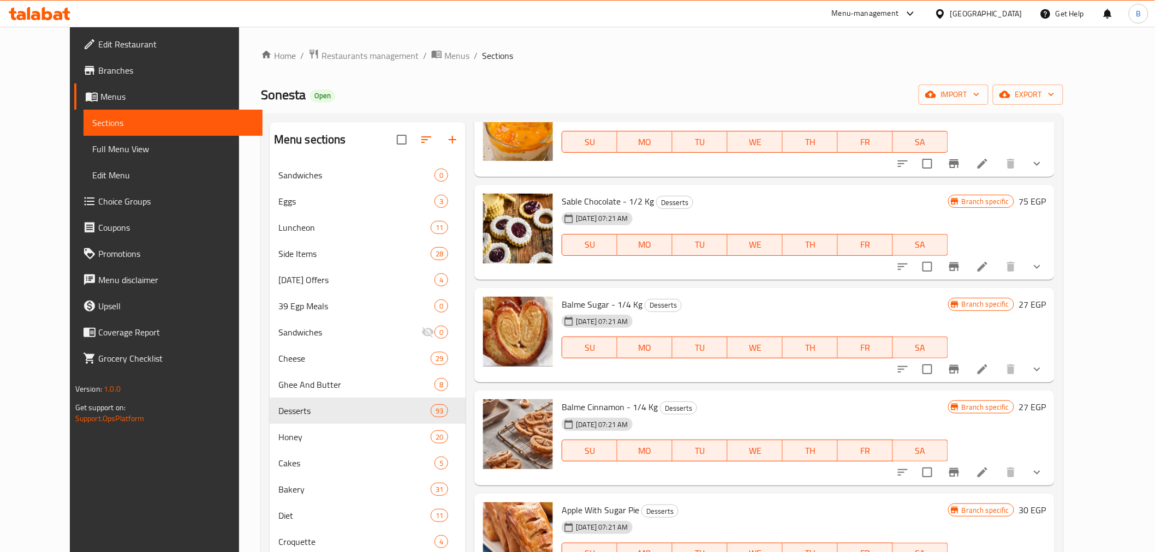
drag, startPoint x: 1035, startPoint y: 266, endPoint x: 1046, endPoint y: 264, distance: 11.7
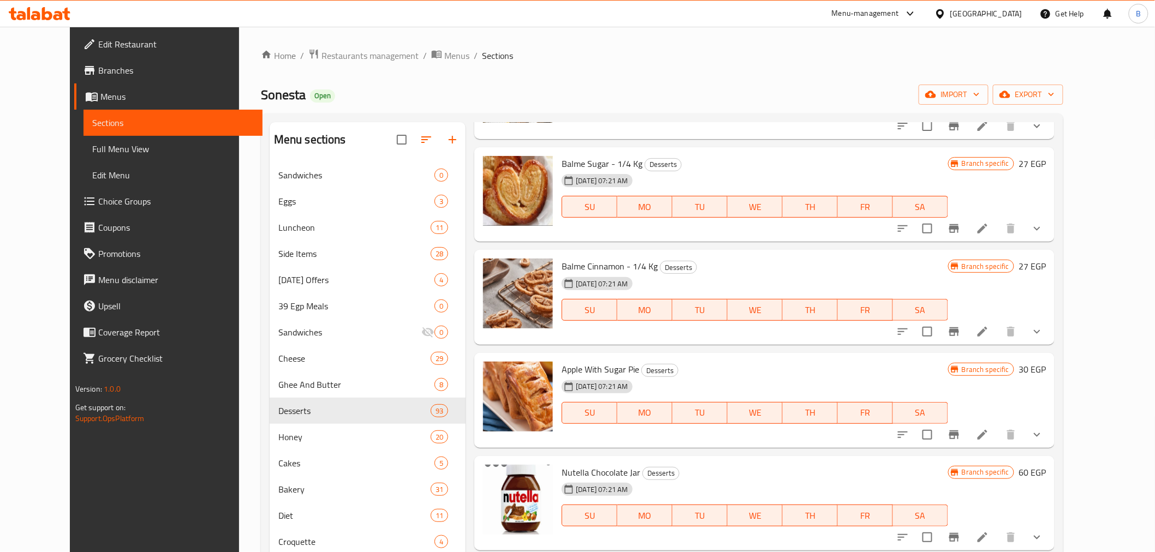
scroll to position [8248, 0]
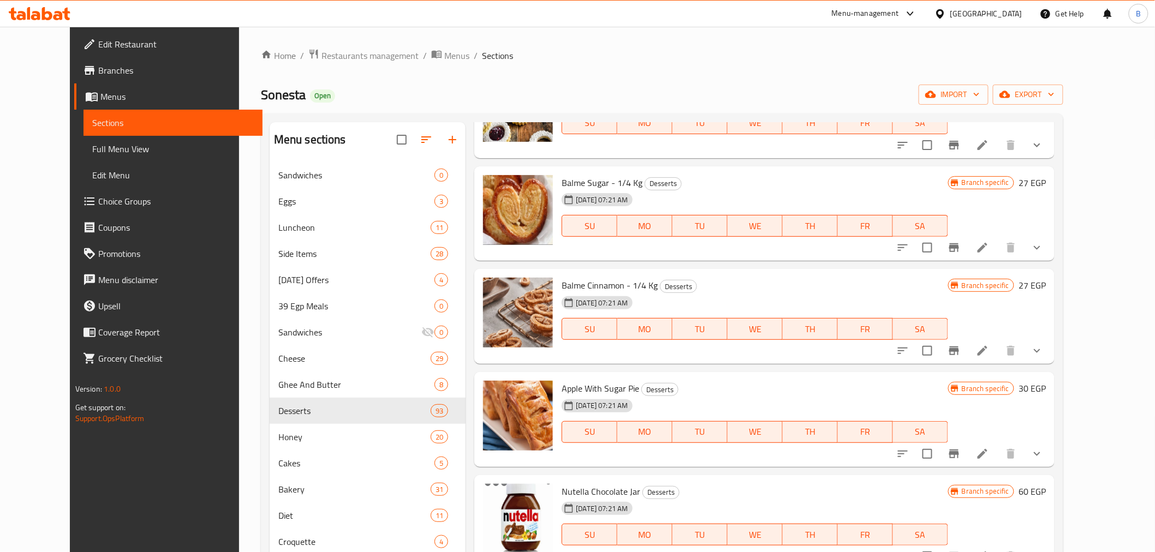
drag, startPoint x: 1034, startPoint y: 248, endPoint x: 1040, endPoint y: 242, distance: 8.1
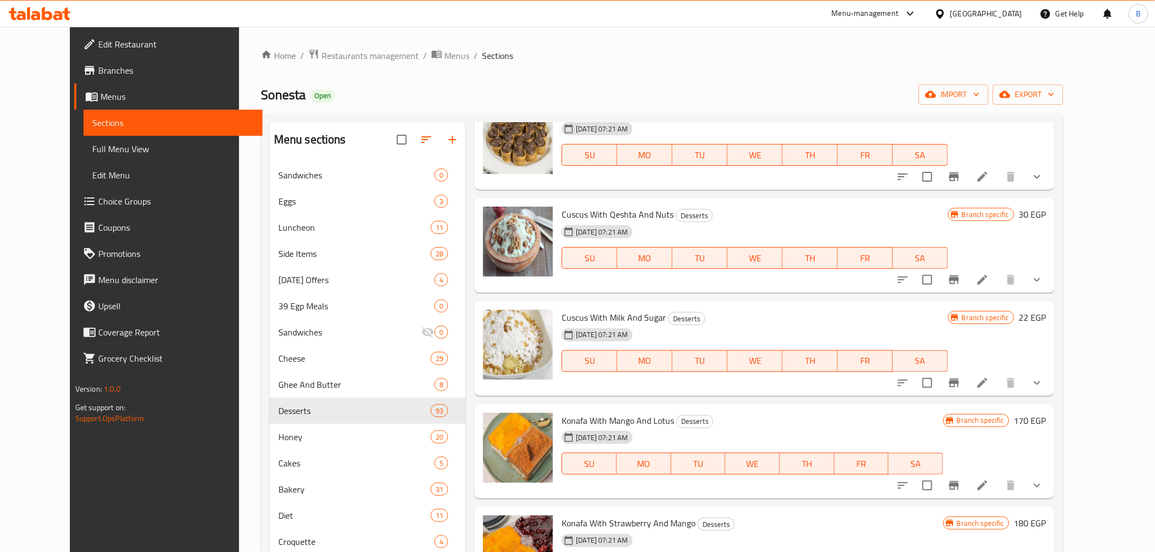
scroll to position [8854, 0]
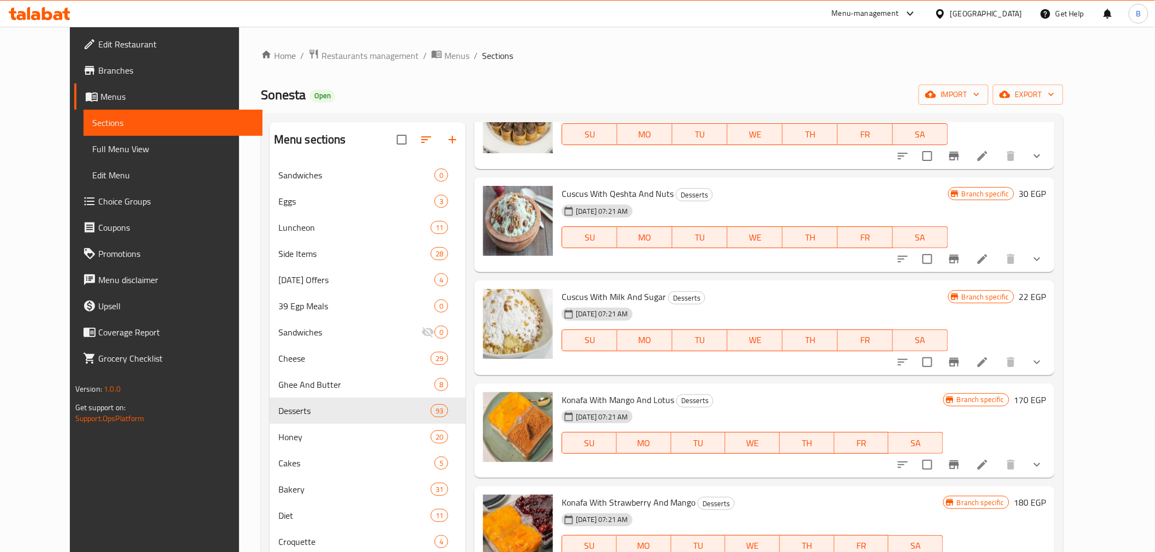
drag, startPoint x: 1035, startPoint y: 258, endPoint x: 1047, endPoint y: 257, distance: 12.0
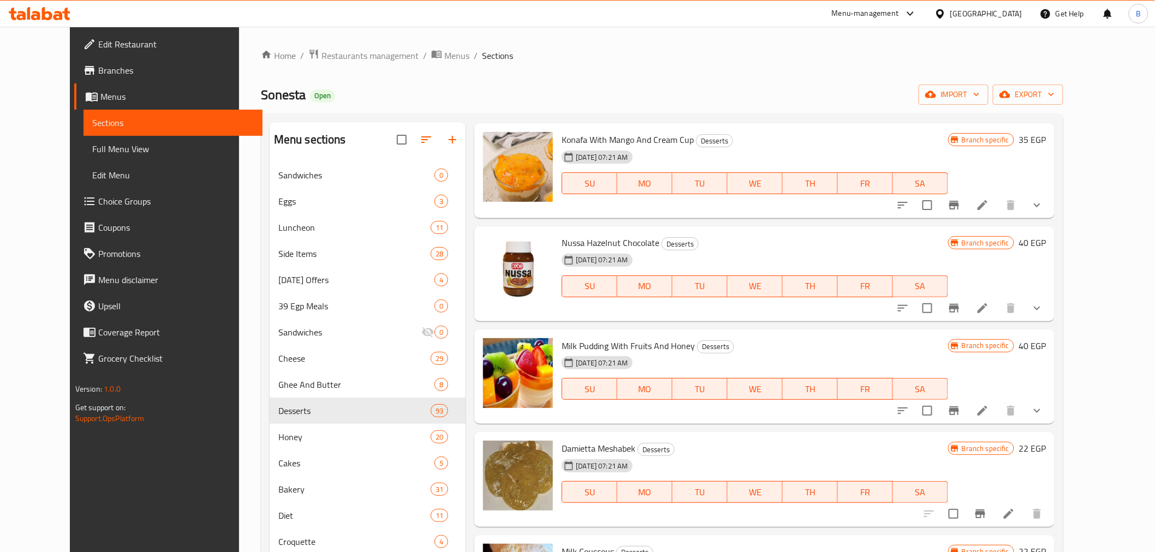
scroll to position [9642, 0]
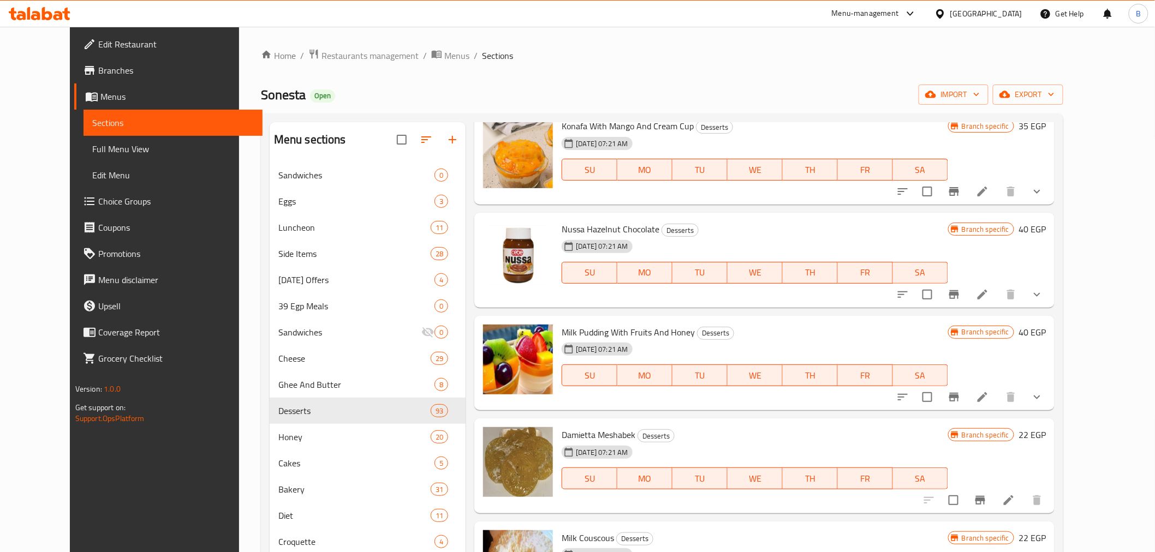
click at [592, 430] on span "Damietta Meshabek" at bounding box center [599, 435] width 74 height 16
copy h6 "Damietta Meshabek"
click at [639, 221] on span "Nussa Hazelnut Chocolate" at bounding box center [611, 229] width 98 height 16
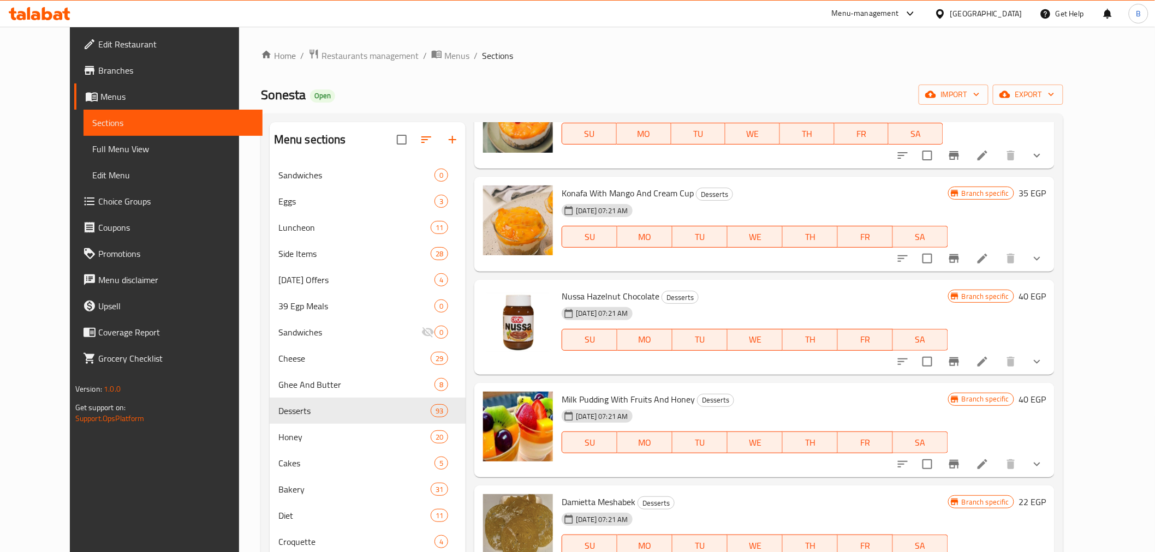
scroll to position [9582, 0]
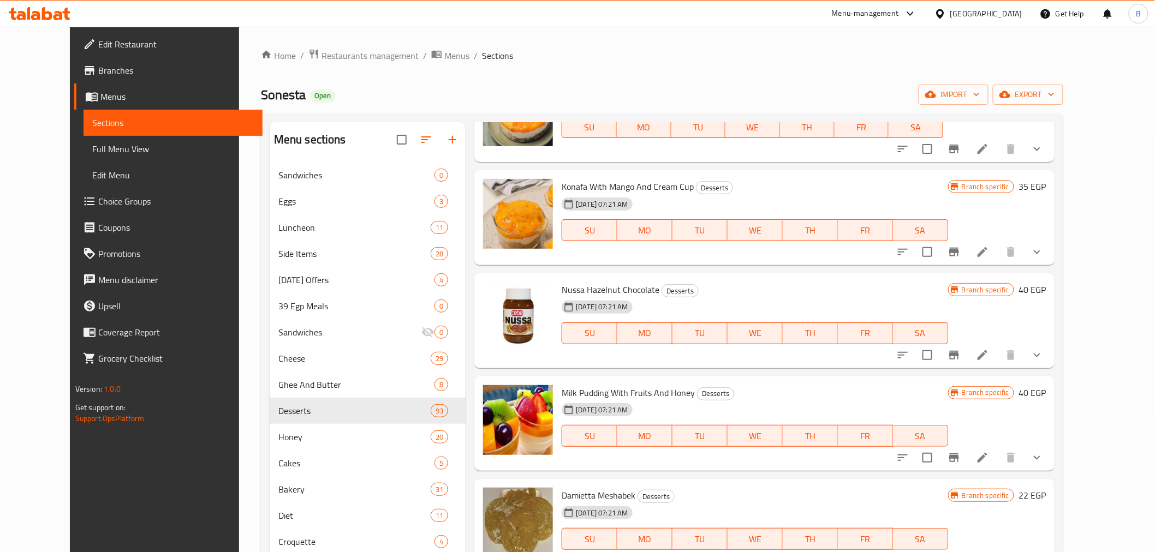
drag, startPoint x: 1050, startPoint y: 461, endPoint x: 1058, endPoint y: 433, distance: 29.0
click at [1046, 433] on div "Branch specific 40 EGP" at bounding box center [997, 424] width 98 height 78
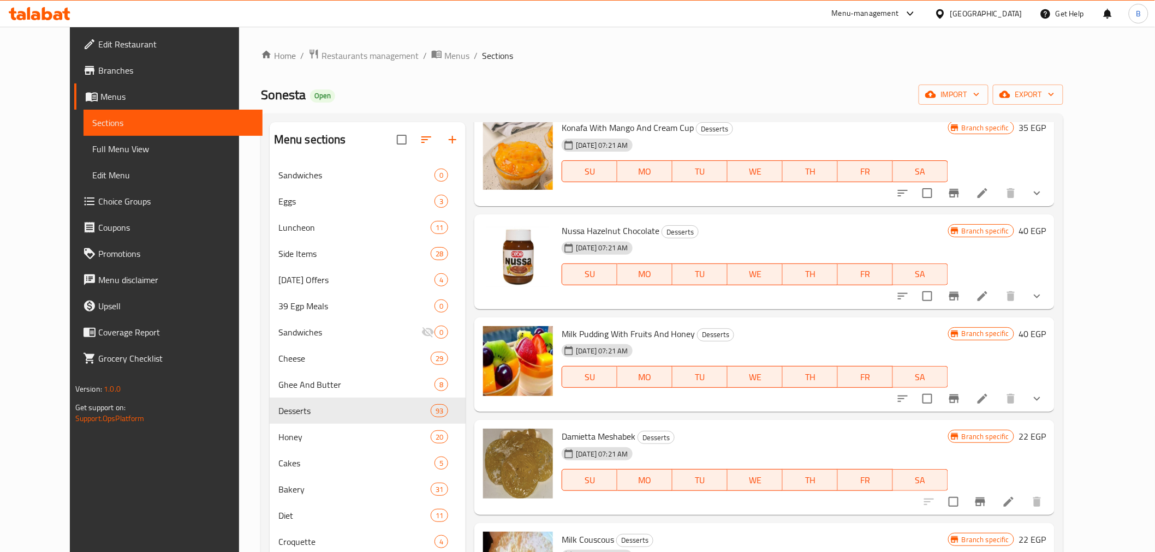
scroll to position [9642, 0]
drag, startPoint x: 1060, startPoint y: 490, endPoint x: 1068, endPoint y: 493, distance: 7.6
drag, startPoint x: 1032, startPoint y: 288, endPoint x: 1038, endPoint y: 290, distance: 6.4
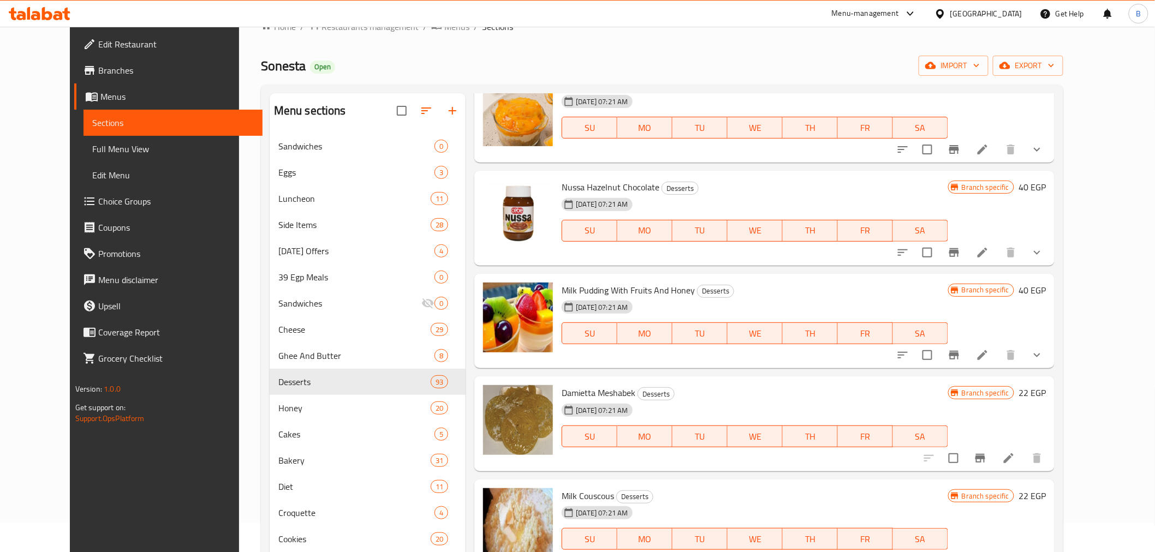
scroll to position [0, 0]
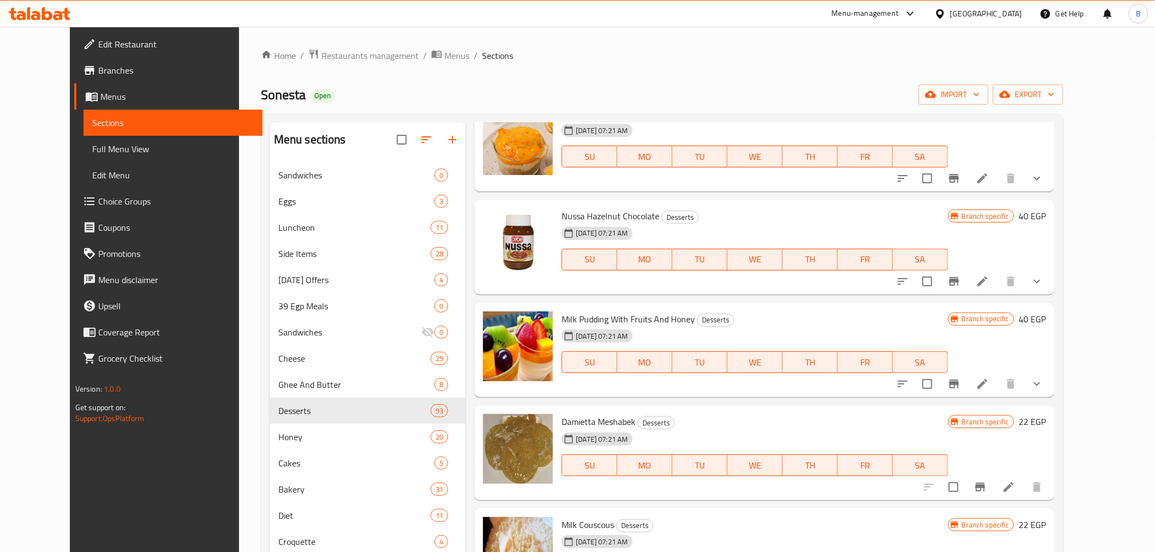
click at [98, 42] on span "Edit Restaurant" at bounding box center [176, 44] width 156 height 13
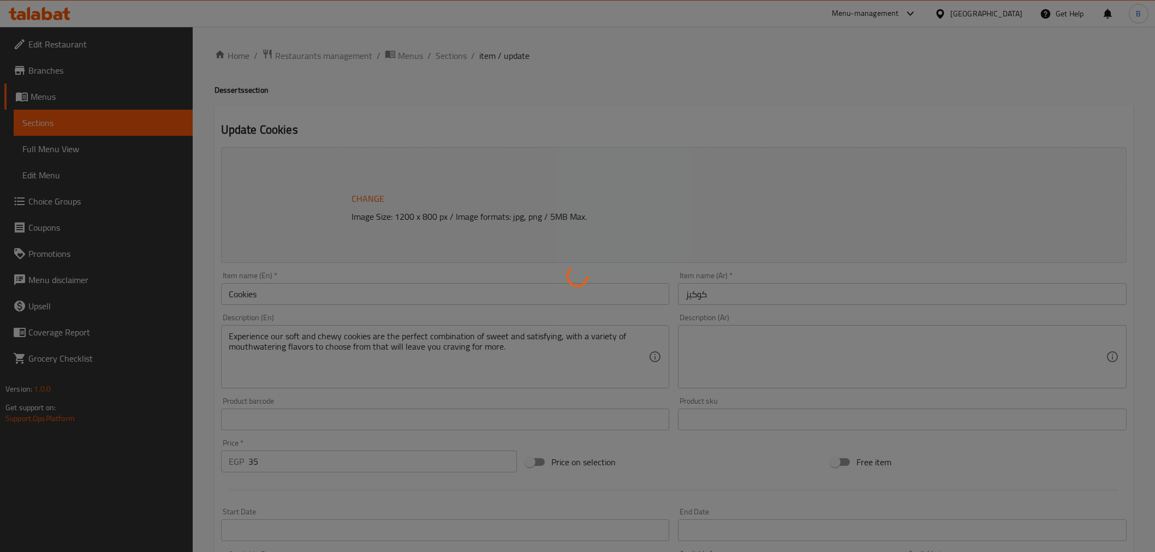
type input "الإضافات"
type input "0"
type input "الإضافات"
type input "0"
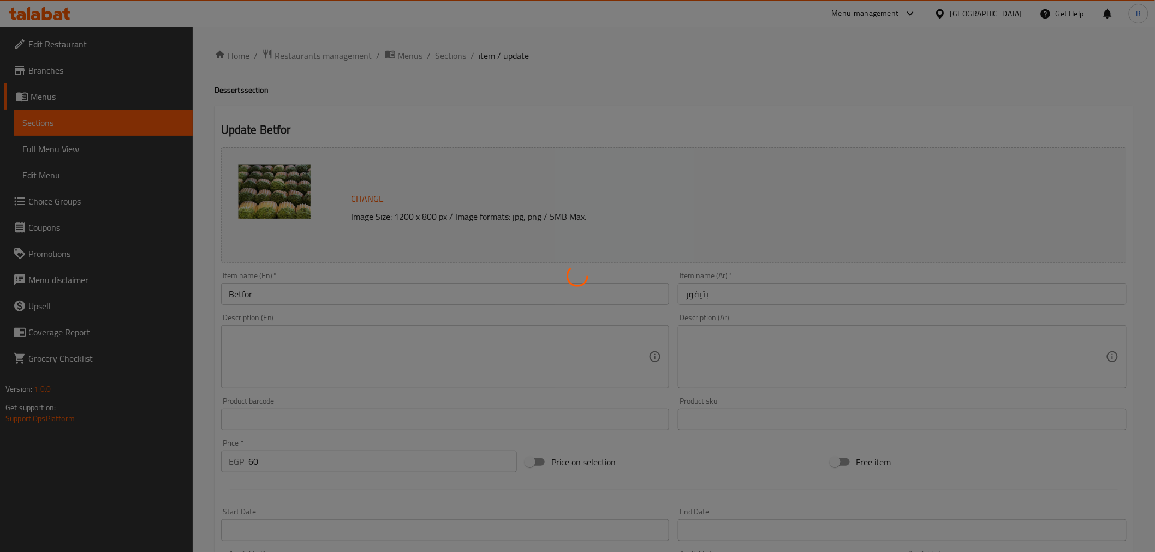
type input "0"
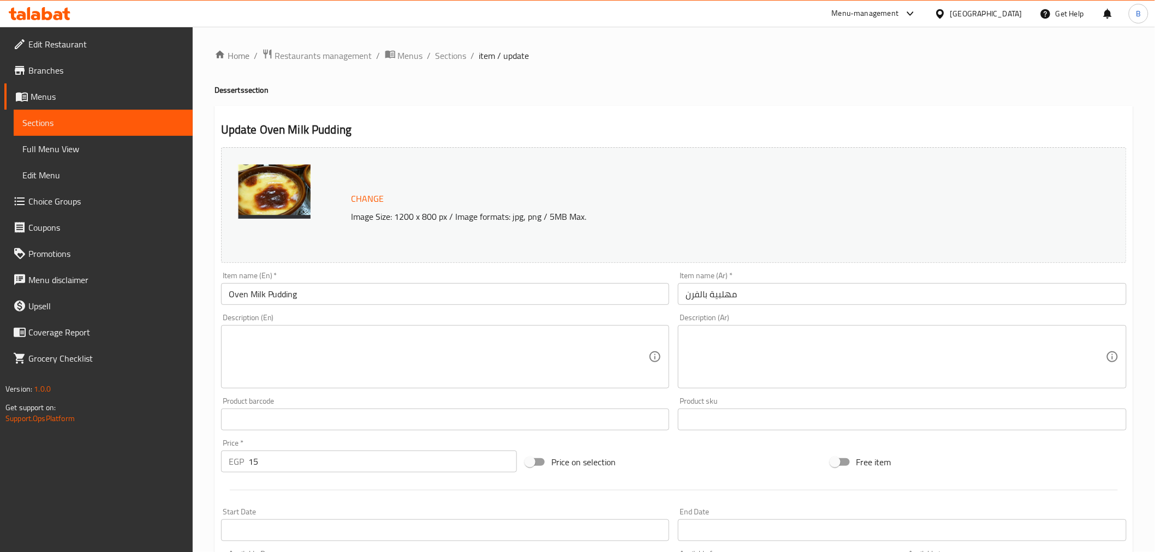
click at [701, 129] on h2 "Update Oven Milk Pudding" at bounding box center [673, 130] width 905 height 16
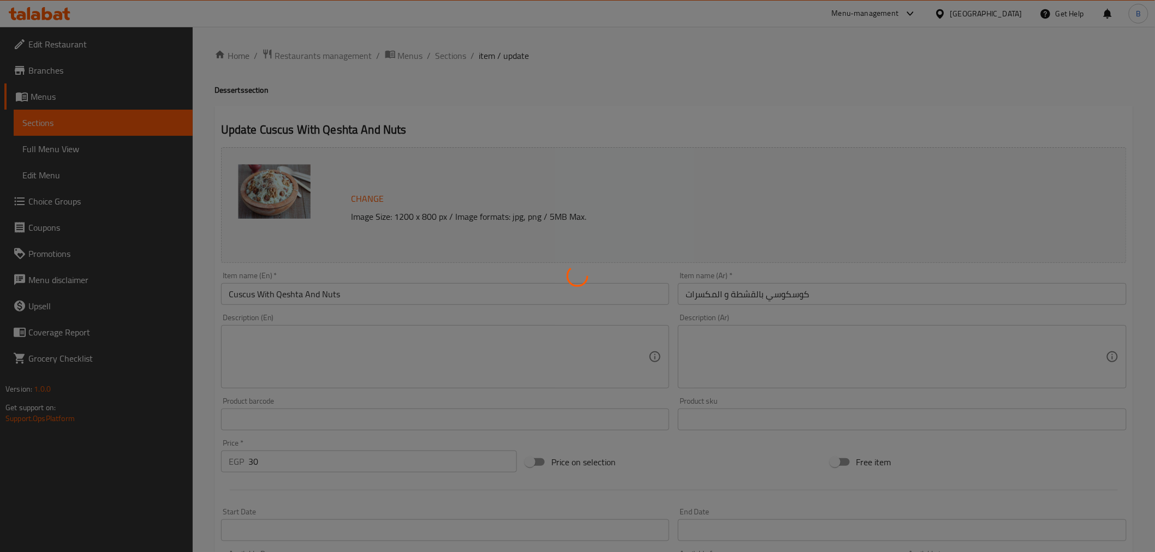
type input "الإضافات"
type input "0"
